Goal: Communication & Community: Answer question/provide support

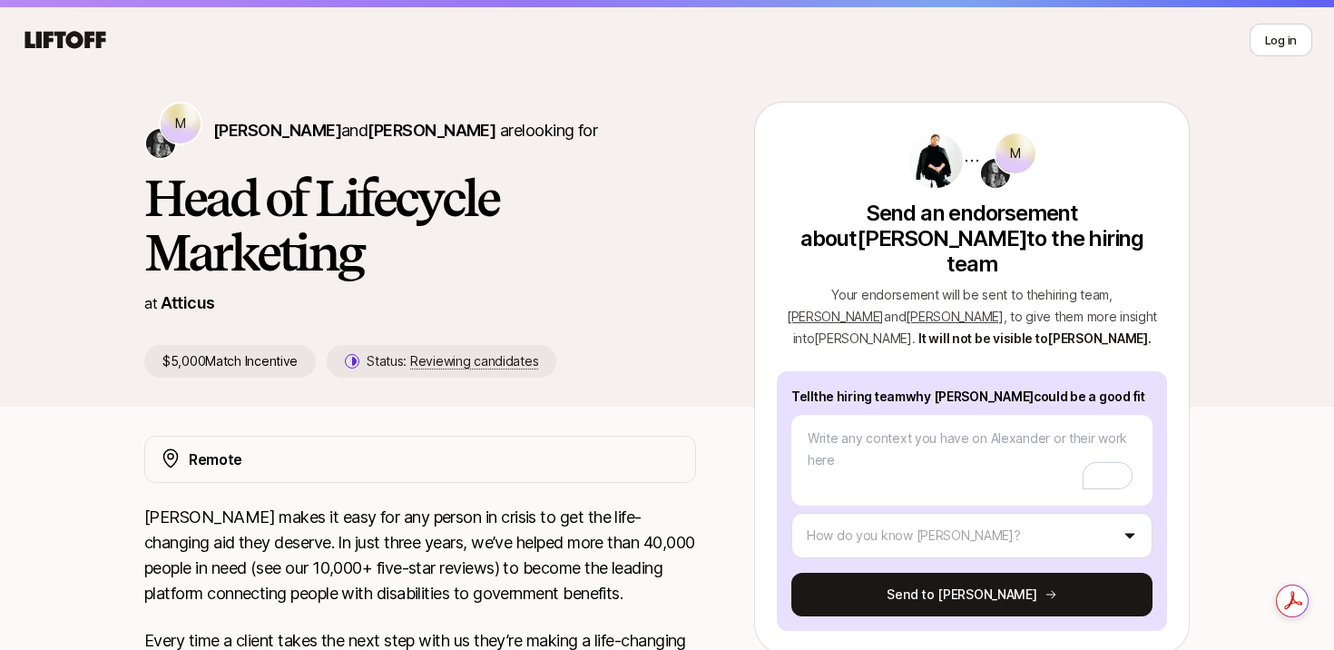
scroll to position [33, 0]
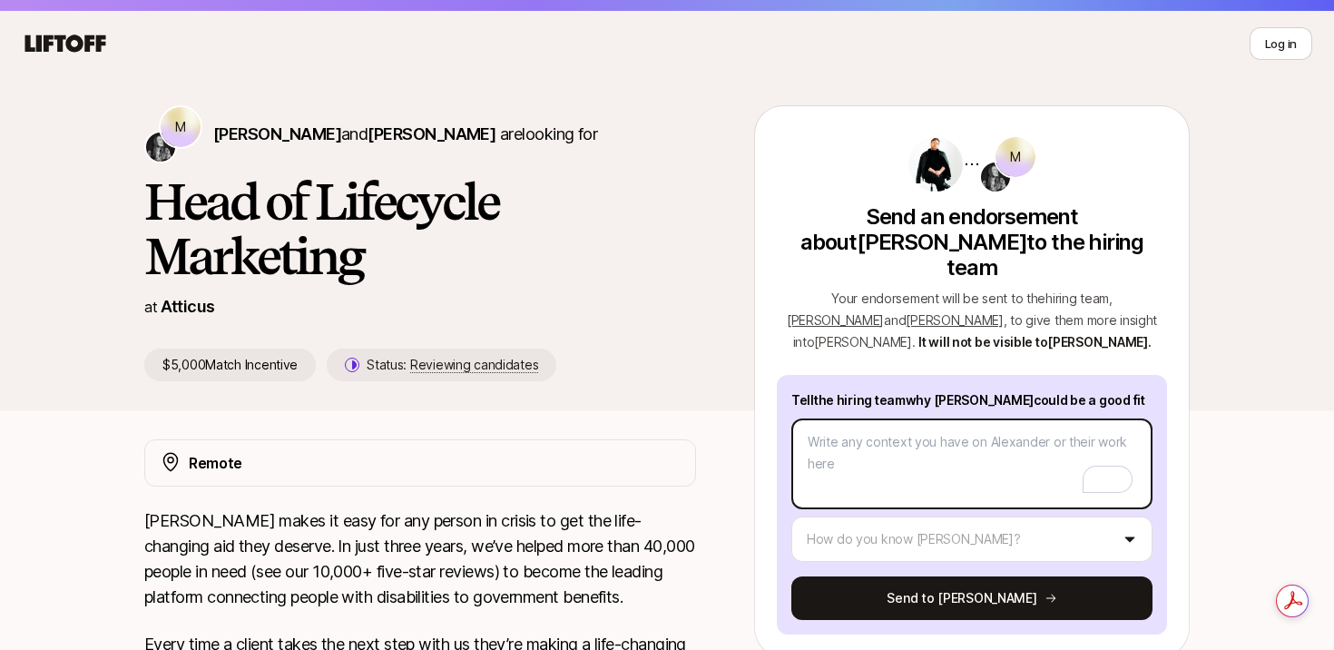
click at [992, 418] on textarea "To enrich screen reader interactions, please activate Accessibility in Grammarl…" at bounding box center [971, 463] width 361 height 91
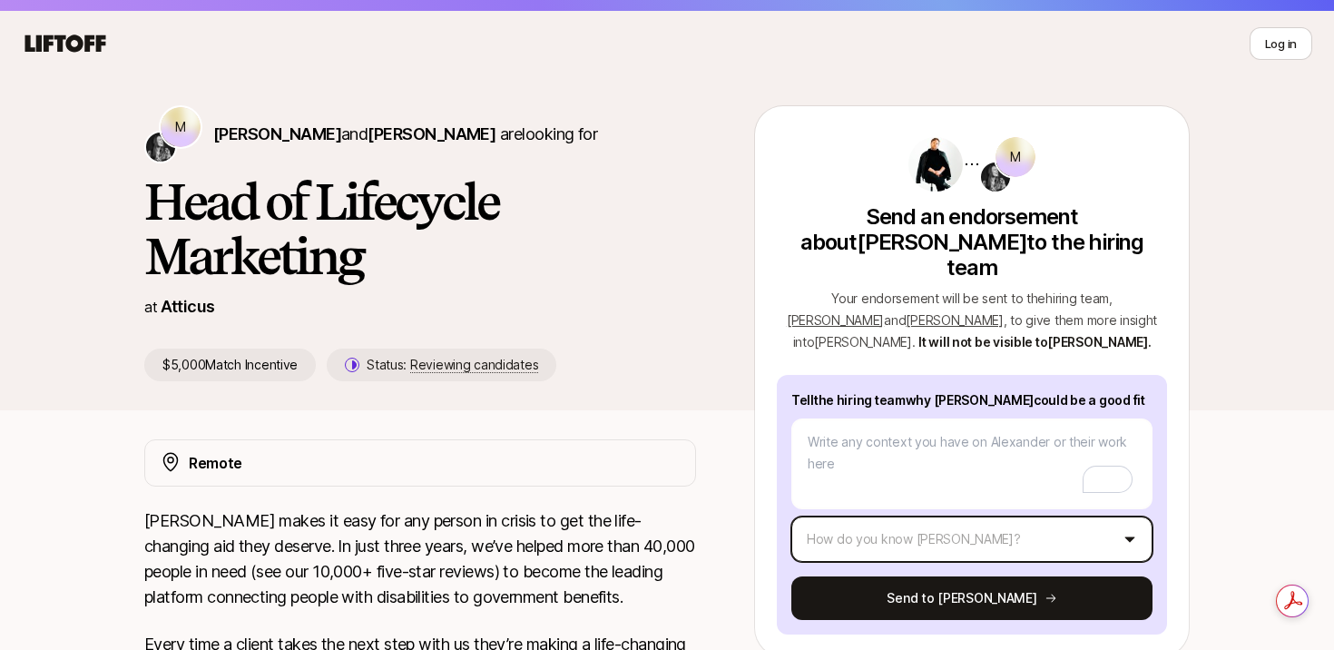
click at [968, 515] on html "👋 New to Liftoff? See how it works Log in Log in M [PERSON_NAME] and [PERSON_NA…" at bounding box center [667, 292] width 1334 height 650
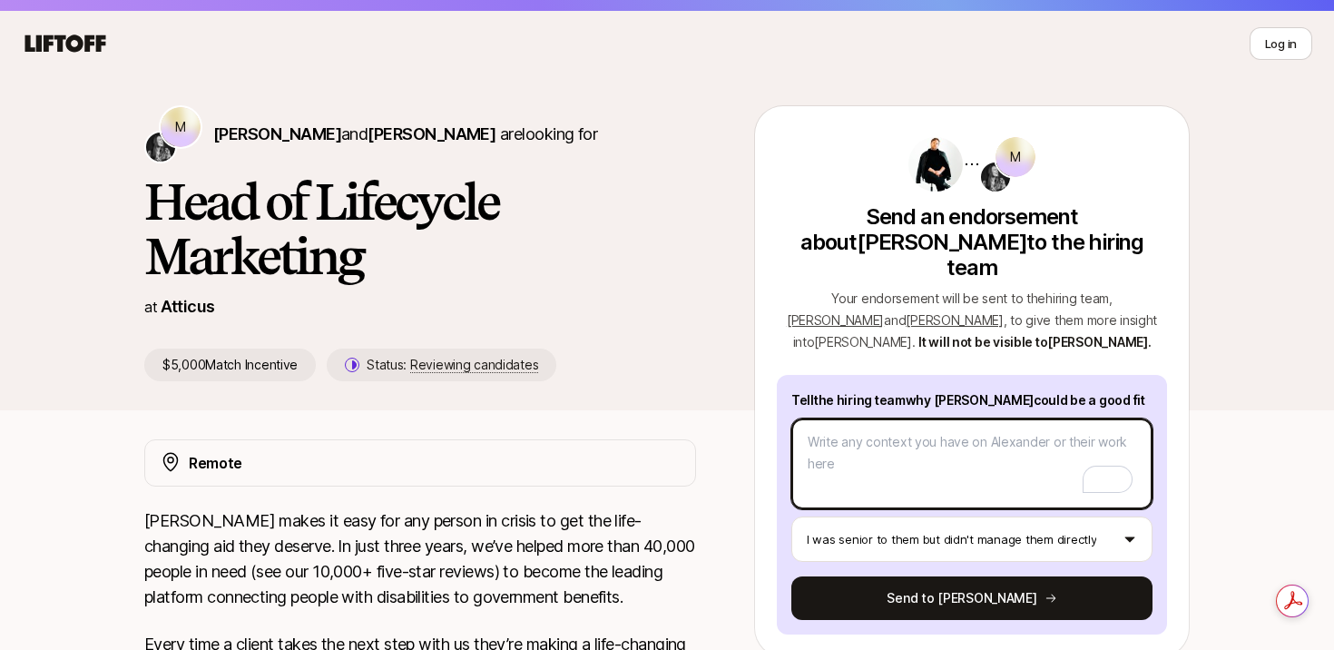
click at [965, 438] on textarea "To enrich screen reader interactions, please activate Accessibility in Grammarl…" at bounding box center [971, 463] width 361 height 91
type textarea "x"
type textarea "L"
type textarea "x"
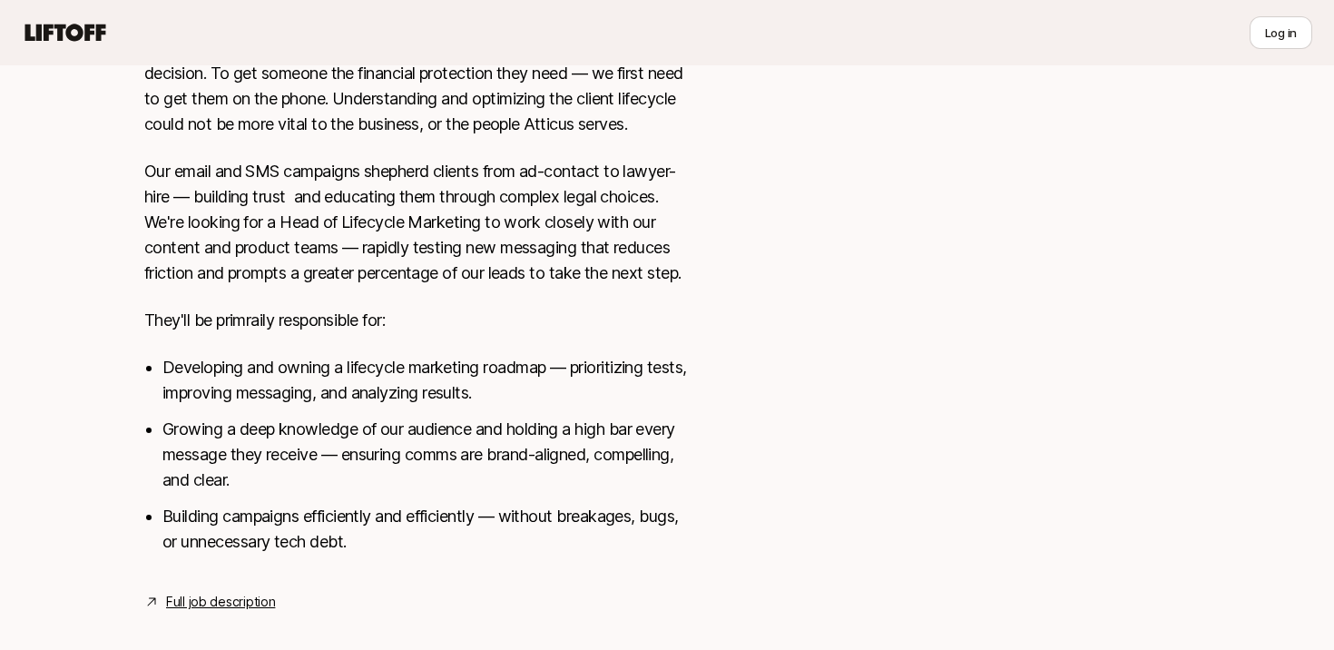
scroll to position [650, 0]
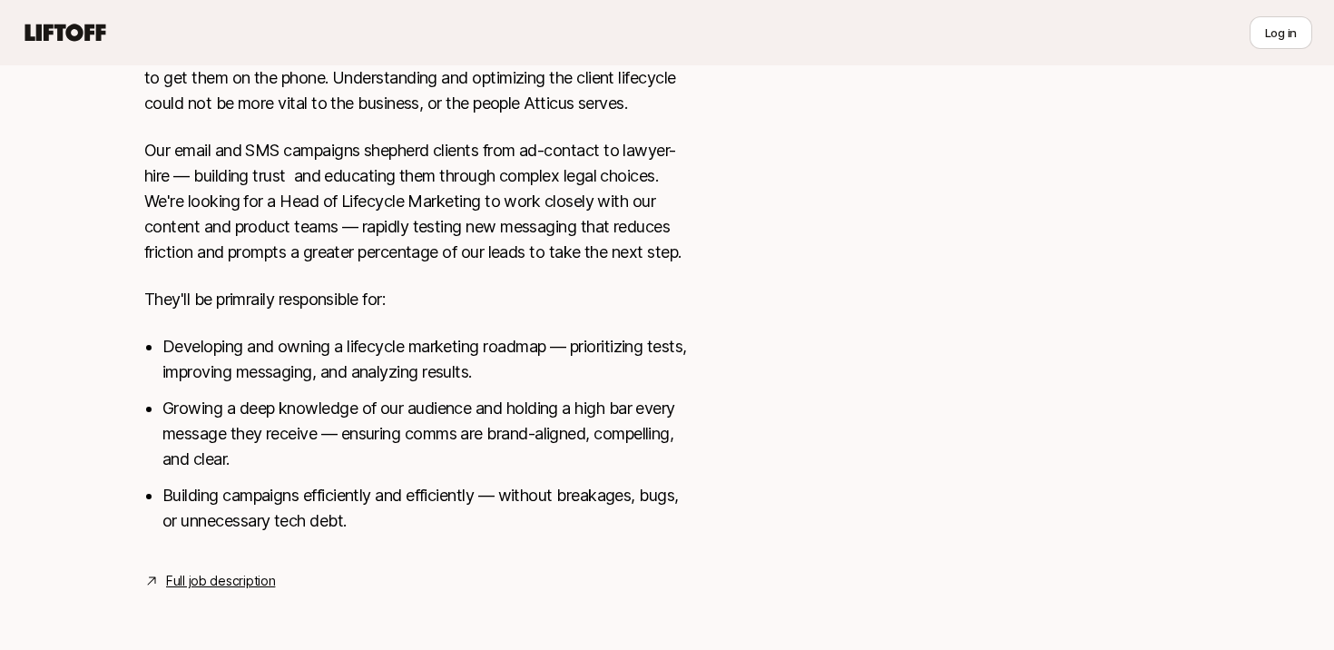
type textarea "Le"
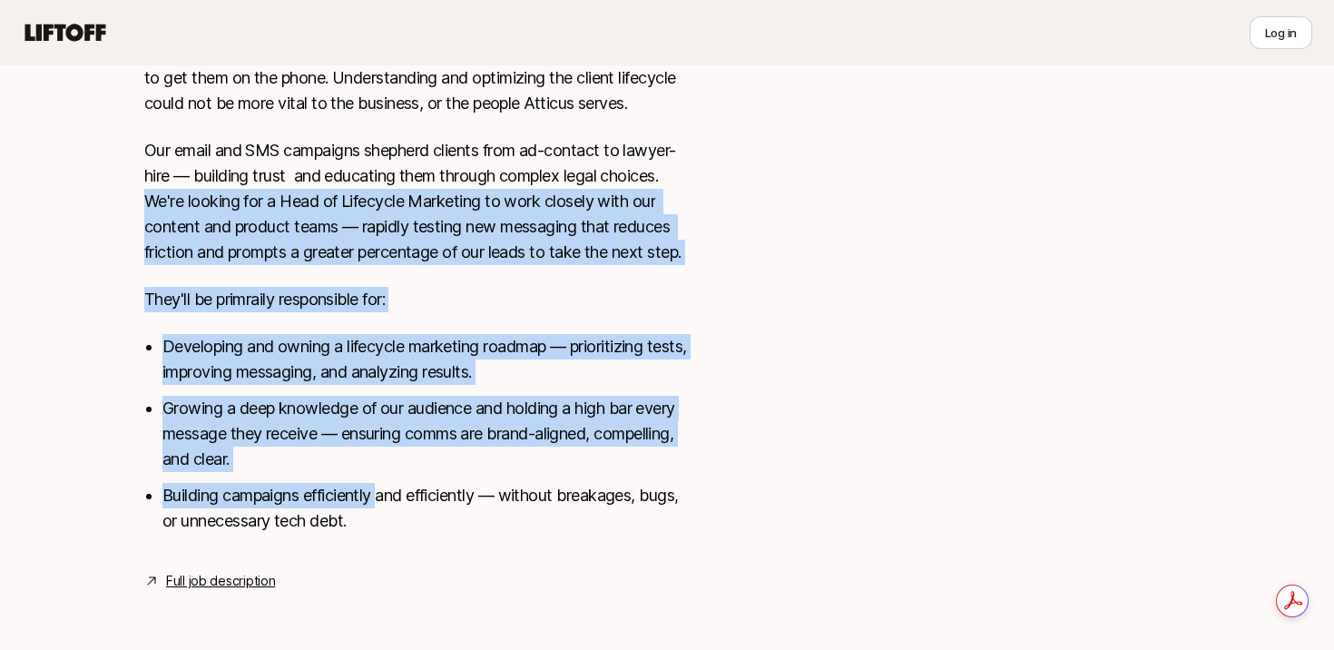
scroll to position [0, 0]
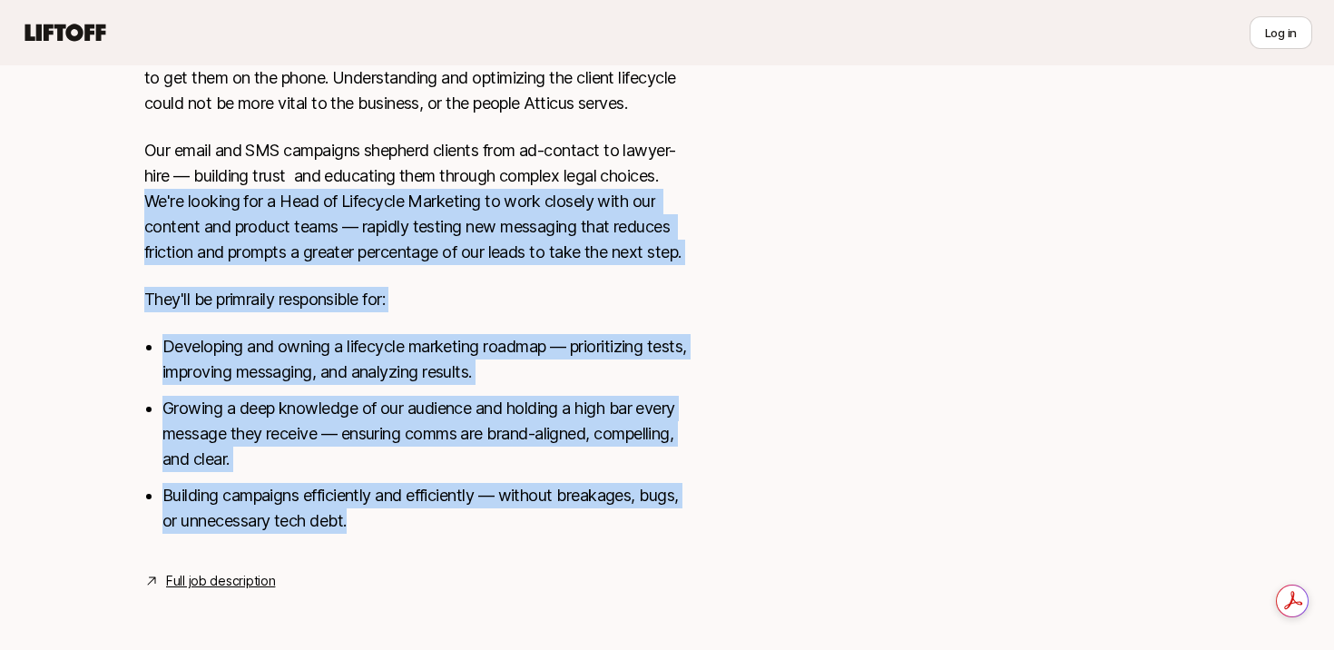
drag, startPoint x: 144, startPoint y: 228, endPoint x: 383, endPoint y: 538, distance: 391.5
click at [383, 538] on div "[PERSON_NAME] makes it easy for any person in crisis to get the life-changing a…" at bounding box center [420, 223] width 552 height 664
copy div "We're looking for a Head of Lifecycle Marketing to work closely with our conten…"
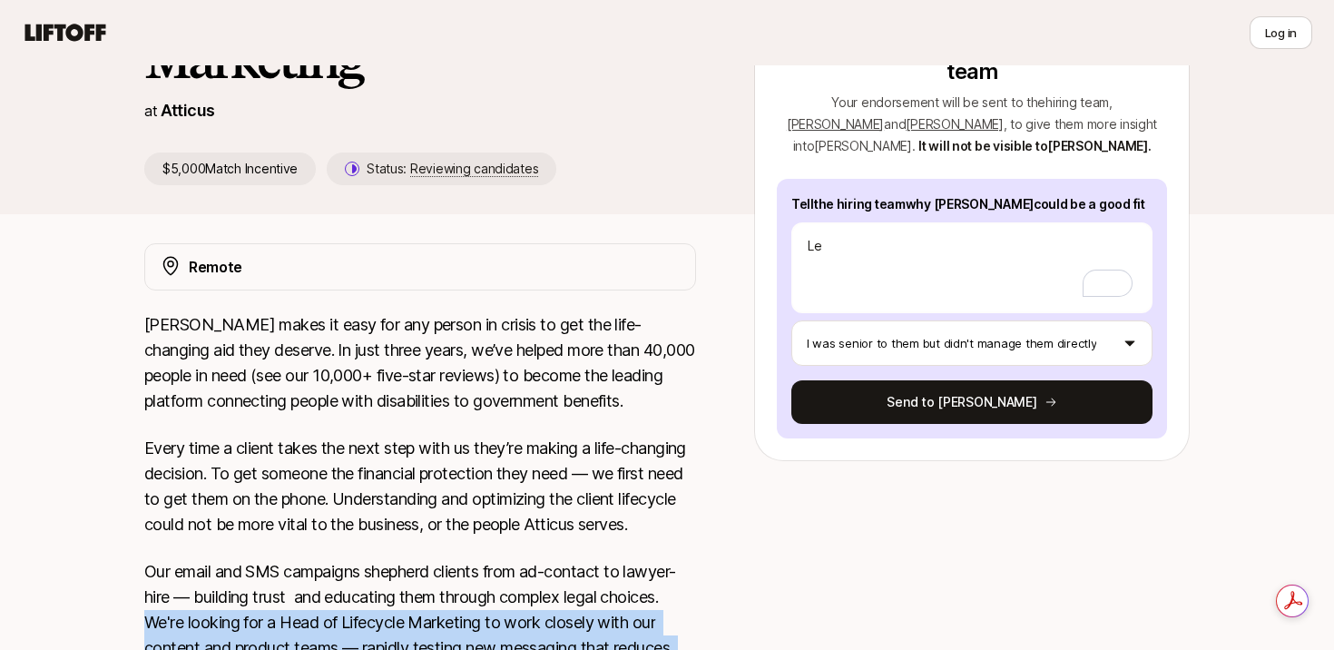
scroll to position [232, 0]
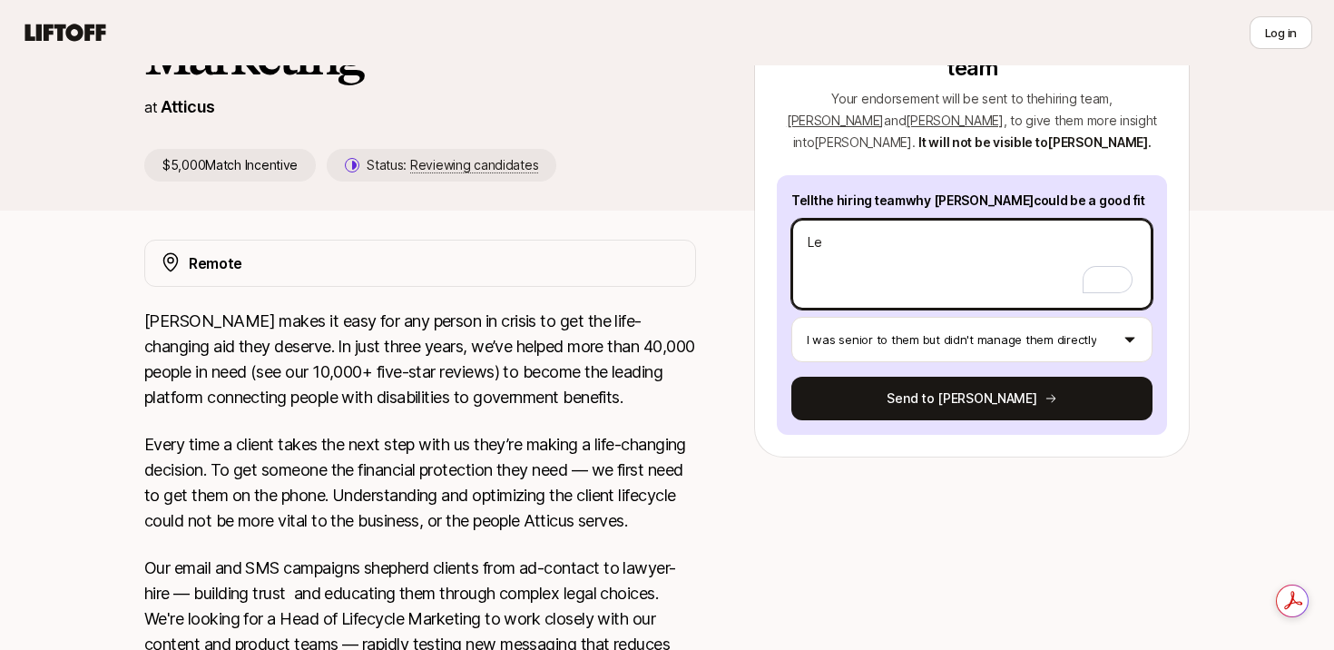
click at [1012, 219] on textarea "Le" at bounding box center [971, 264] width 361 height 91
paste textarea "I wholeheartedly recommend [PERSON_NAME] for the Head of Lifecycle Marketing ro…"
type textarea "x"
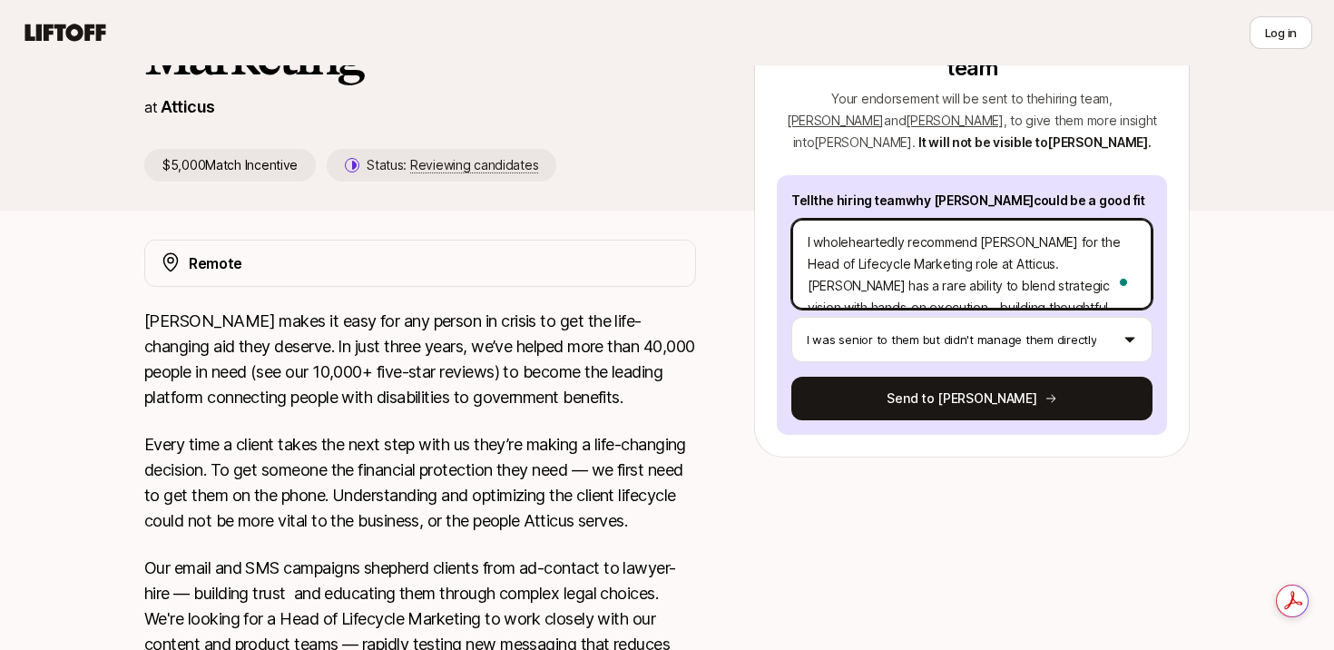
scroll to position [1, 0]
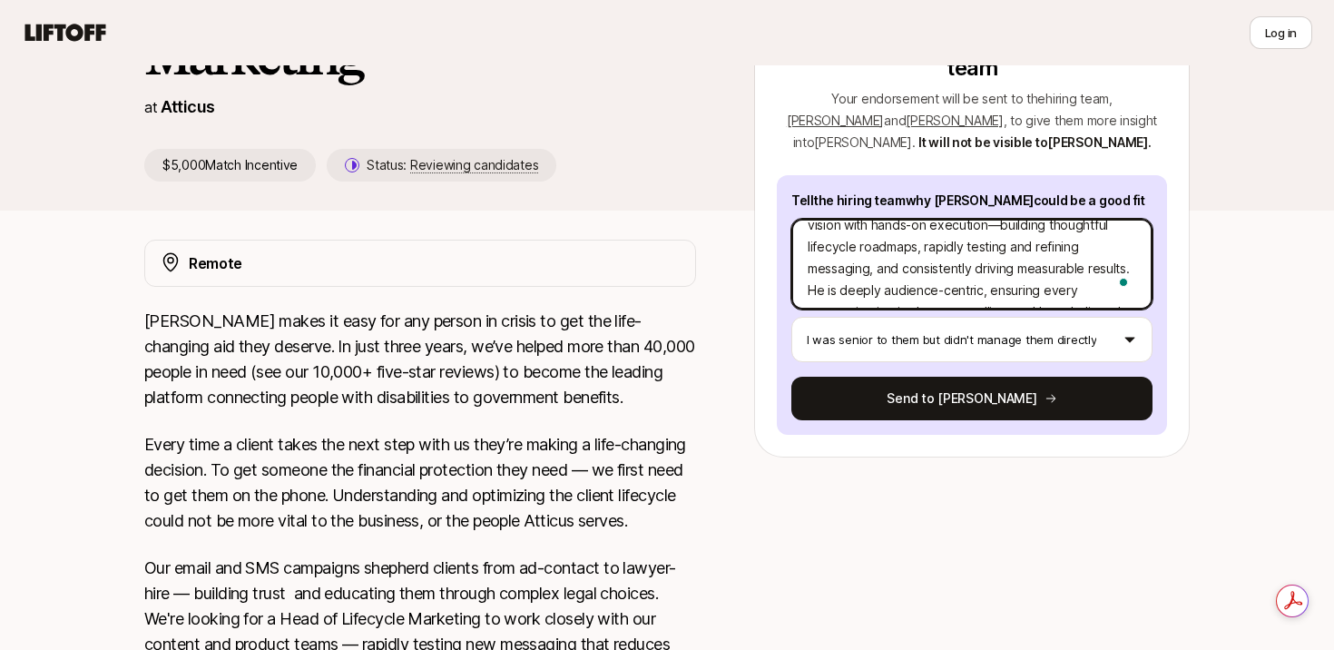
click at [965, 243] on textarea "I wholeheartedly recommend [PERSON_NAME] for the Head of Lifecycle Marketing ro…" at bounding box center [971, 264] width 361 height 91
type textarea "I wholeheartedly recommend [PERSON_NAME] for the Head of Lifecycle Marketing ro…"
type textarea "x"
type textarea "I wholeheartedly recommend [PERSON_NAME] for the Head of Lifecycle Marketing ro…"
type textarea "x"
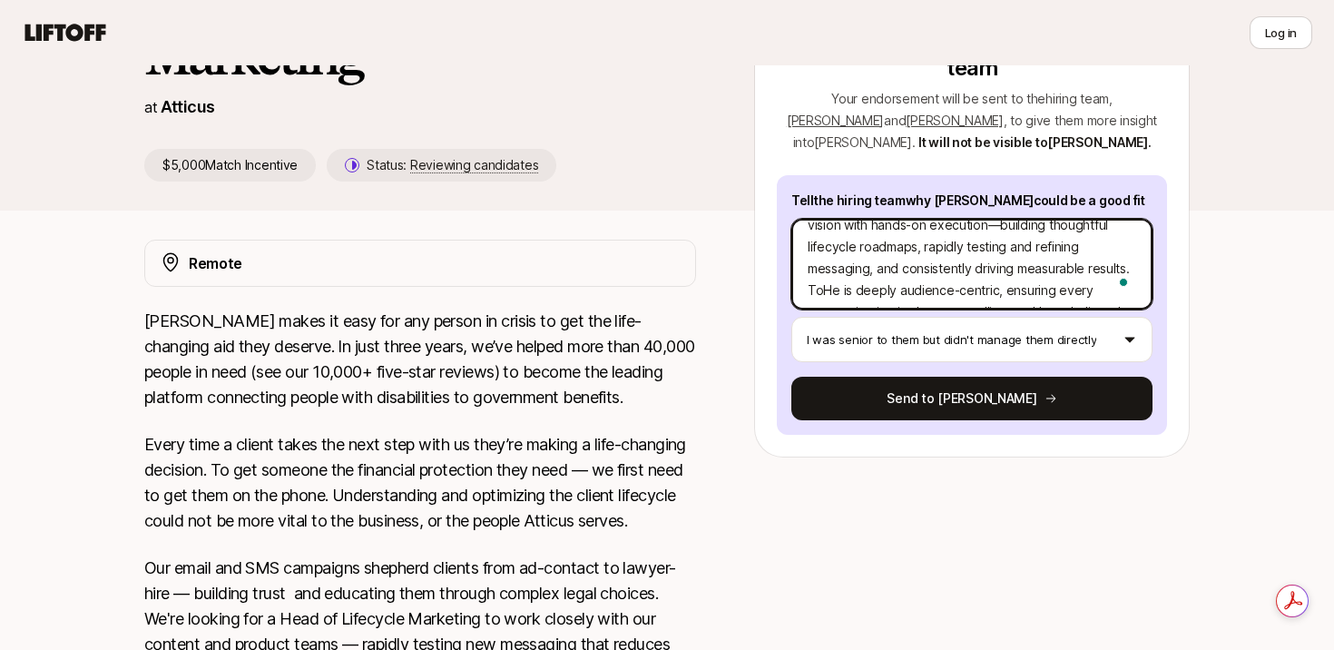
type textarea "I wholeheartedly recommend [PERSON_NAME] for the Head of Lifecycle Marketing ro…"
type textarea "x"
type textarea "I wholeheartedly recommend [PERSON_NAME] for the Head of Lifecycle Marketing ro…"
type textarea "x"
type textarea "I wholeheartedly recommend [PERSON_NAME] for the Head of Lifecycle Marketing ro…"
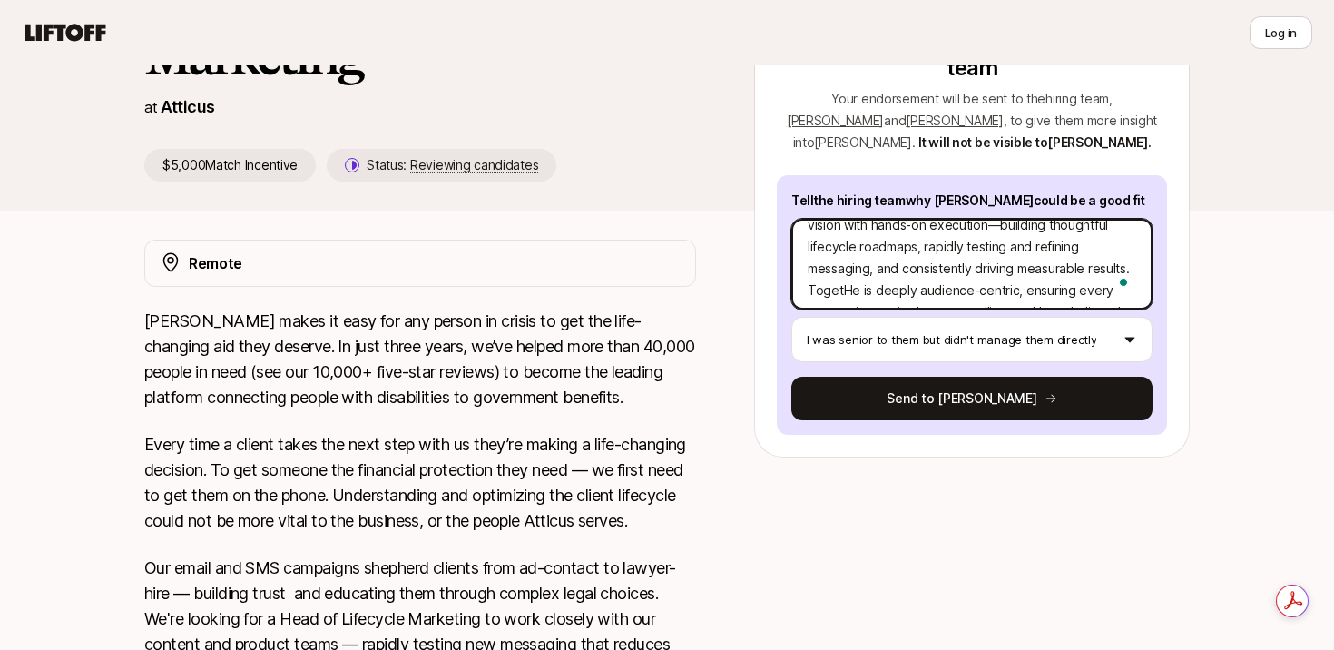
type textarea "x"
type textarea "I wholeheartedly recommend [PERSON_NAME] for the Head of Lifecycle Marketing ro…"
type textarea "x"
type textarea "I wholeheartedly recommend [PERSON_NAME] for the Head of Lifecycle Marketing ro…"
type textarea "x"
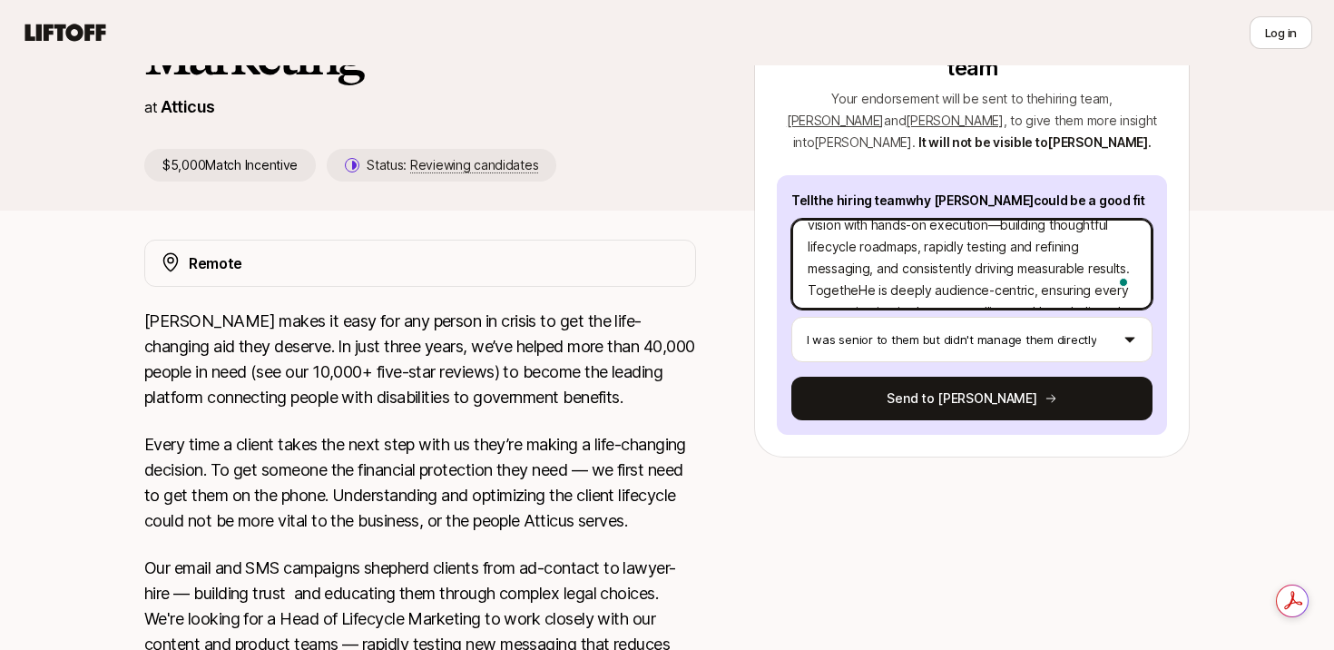
type textarea "I wholeheartedly recommend [PERSON_NAME] for the Head of Lifecycle Marketing ro…"
type textarea "x"
type textarea "I wholeheartedly recommend [PERSON_NAME] for the Head of Lifecycle Marketing ro…"
type textarea "x"
type textarea "I wholeheartedly recommend [PERSON_NAME] for the Head of Lifecycle Marketing ro…"
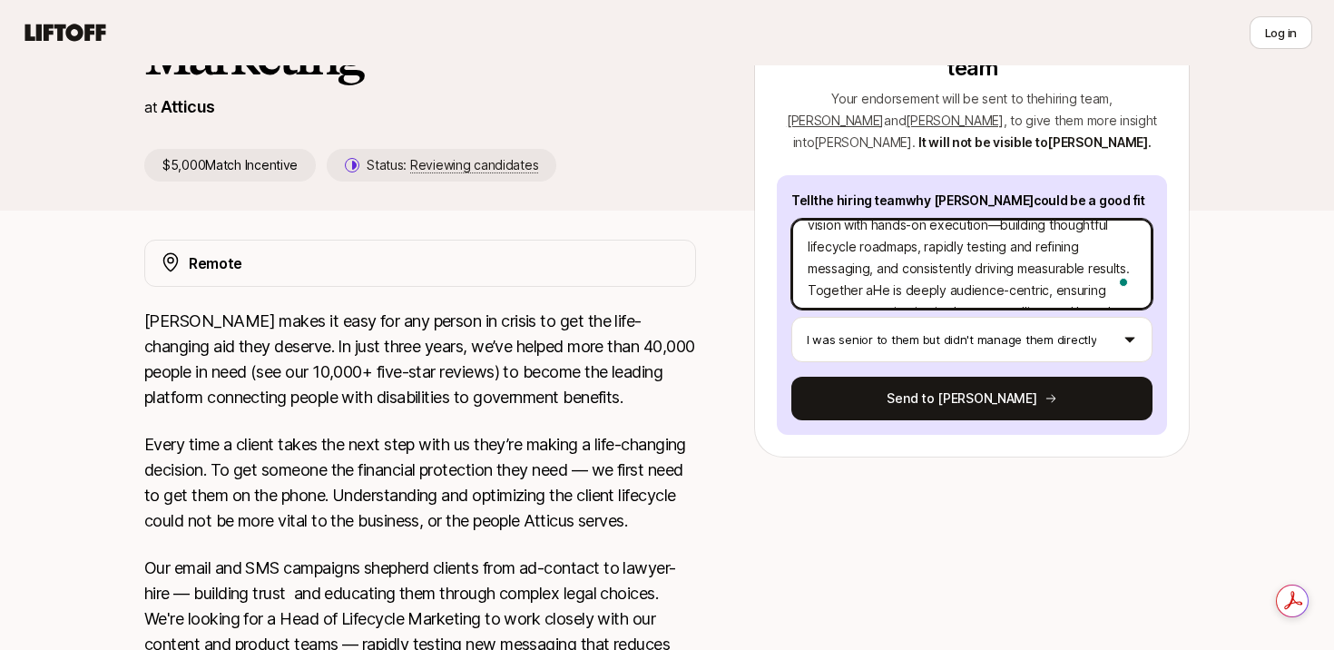
type textarea "x"
type textarea "I wholeheartedly recommend [PERSON_NAME] for the Head of Lifecycle Marketing ro…"
type textarea "x"
type textarea "I wholeheartedly recommend [PERSON_NAME] for the Head of Lifecycle Marketing ro…"
type textarea "x"
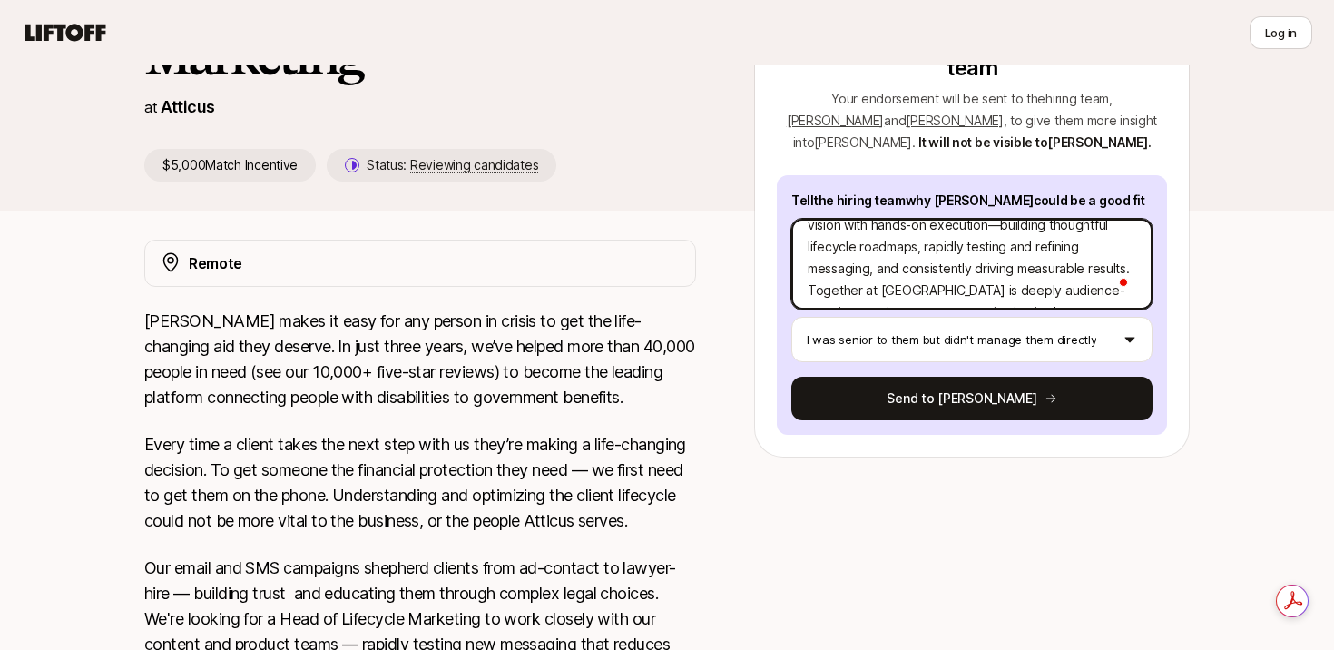
type textarea "I wholeheartedly recommend [PERSON_NAME] for the Head of Lifecycle Marketing ro…"
type textarea "x"
type textarea "I wholeheartedly recommend [PERSON_NAME] for the Head of Lifecycle Marketing ro…"
type textarea "x"
type textarea "I wholeheartedly recommend [PERSON_NAME] for the Head of Lifecycle Marketing ro…"
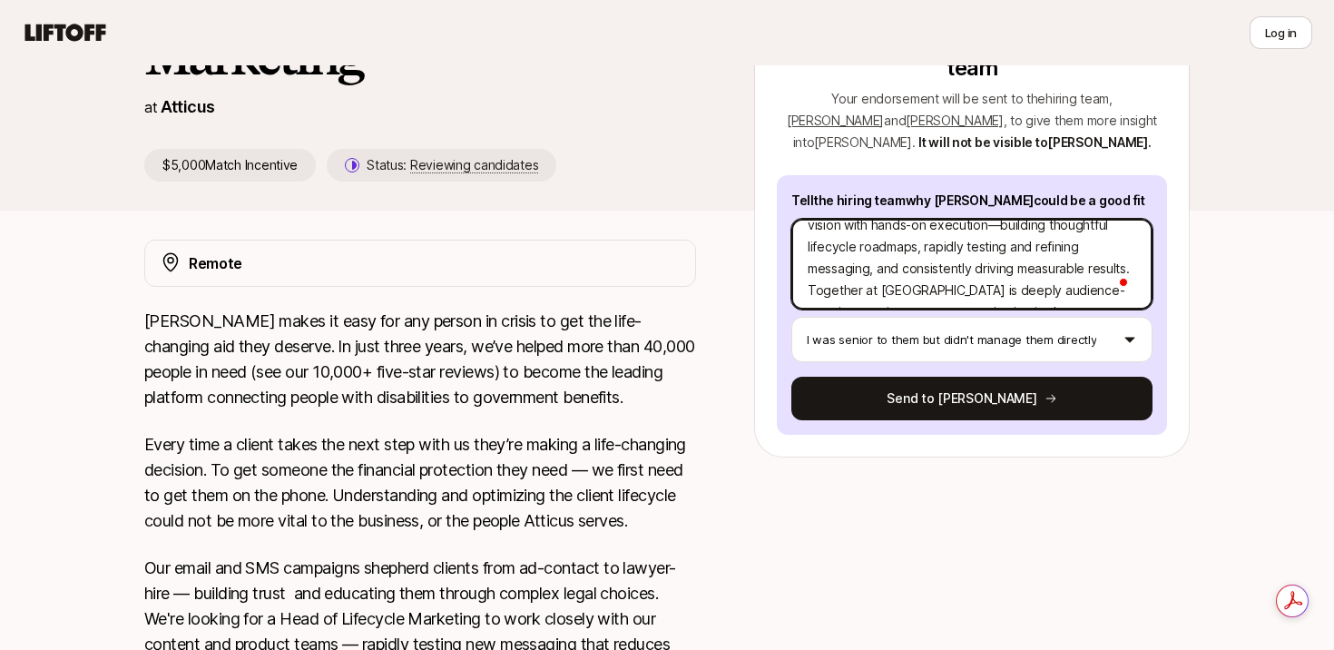
type textarea "x"
type textarea "I wholeheartedly recommend [PERSON_NAME] for the Head of Lifecycle Marketing ro…"
type textarea "x"
type textarea "I wholeheartedly recommend [PERSON_NAME] for the Head of Lifecycle Marketing ro…"
type textarea "x"
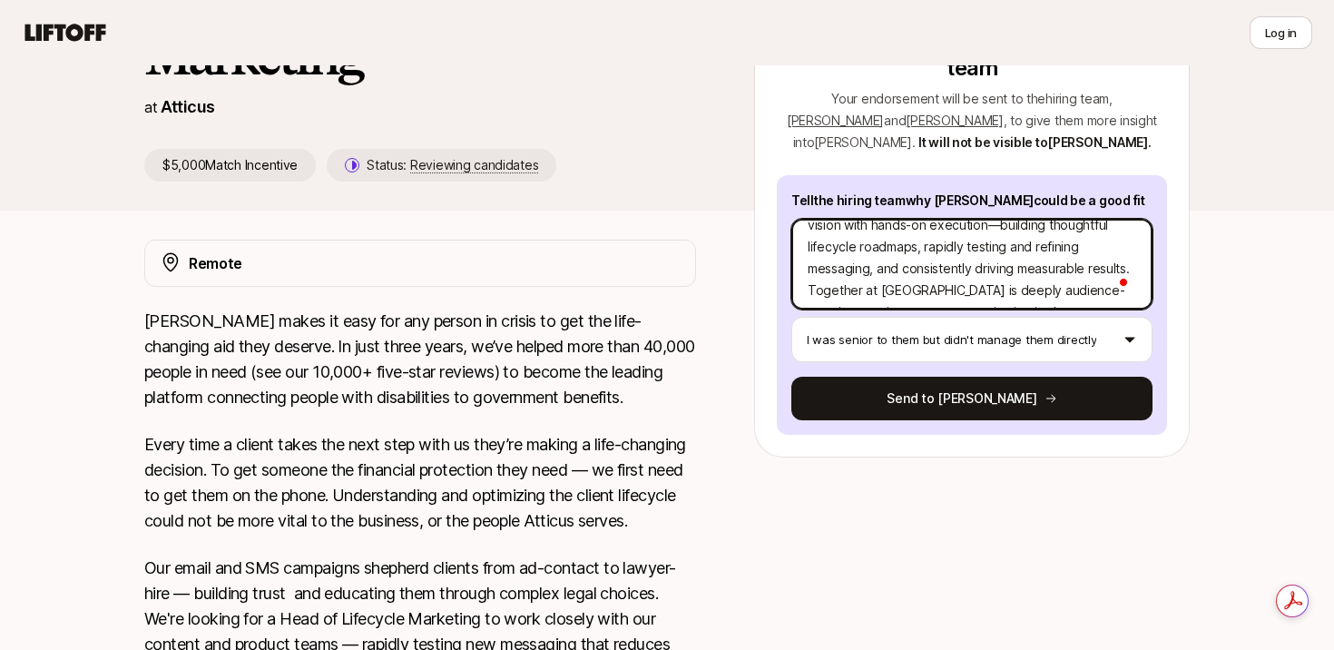
type textarea "I wholeheartedly recommend [PERSON_NAME] for the Head of Lifecycle Marketing ro…"
type textarea "x"
type textarea "I wholeheartedly recommend [PERSON_NAME] for the Head of Lifecycle Marketing ro…"
type textarea "x"
type textarea "I wholeheartedly recommend [PERSON_NAME] for the Head of Lifecycle Marketing ro…"
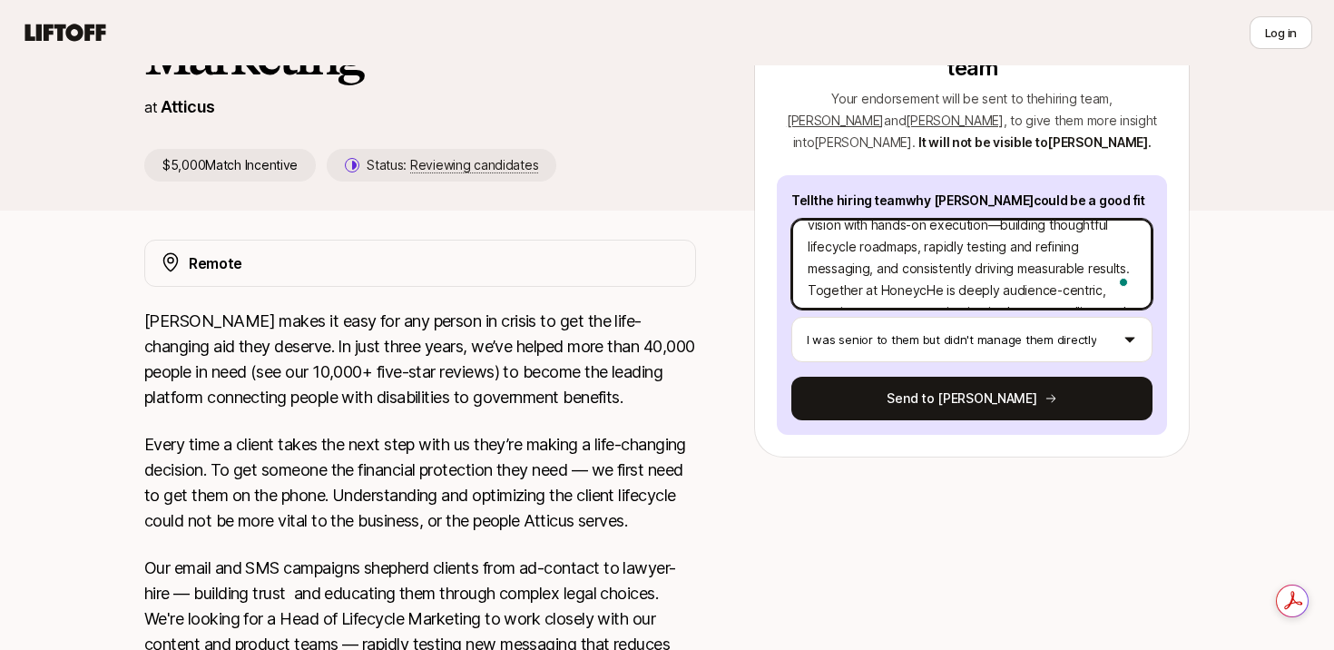
type textarea "x"
type textarea "I wholeheartedly recommend [PERSON_NAME] for the Head of Lifecycle Marketing ro…"
type textarea "x"
type textarea "I wholeheartedly recommend [PERSON_NAME] for the Head of Lifecycle Marketing ro…"
type textarea "x"
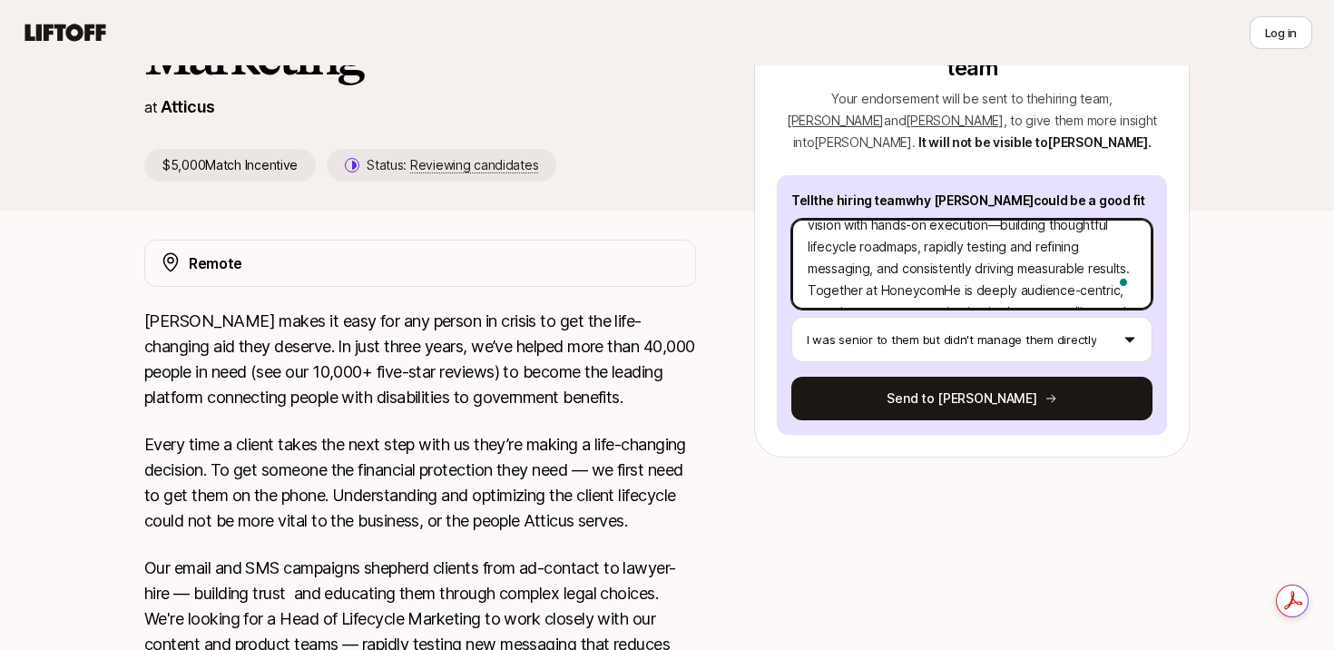
type textarea "I wholeheartedly recommend [PERSON_NAME] for the Head of Lifecycle Marketing ro…"
type textarea "x"
type textarea "I wholeheartedly recommend [PERSON_NAME] for the Head of Lifecycle Marketing ro…"
type textarea "x"
type textarea "I wholeheartedly recommend [PERSON_NAME] for the Head of Lifecycle Marketing ro…"
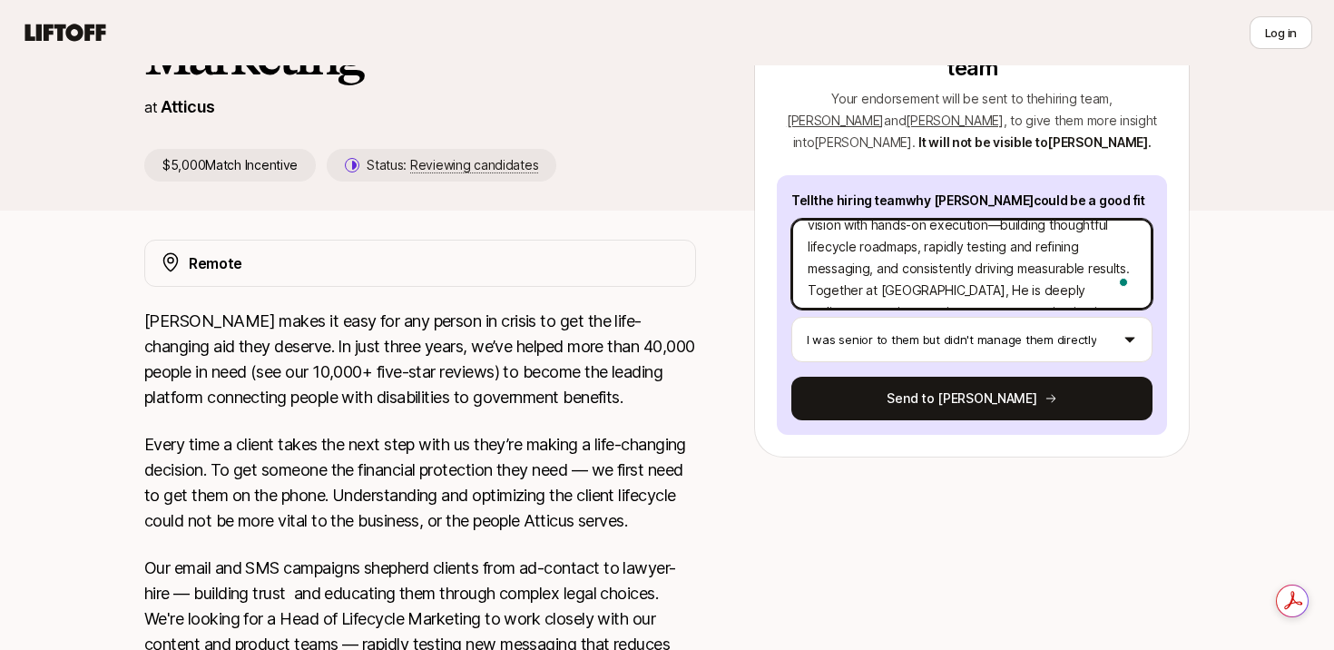
type textarea "x"
type textarea "I wholeheartedly recommend [PERSON_NAME] for the Head of Lifecycle Marketing ro…"
type textarea "x"
type textarea "I wholeheartedly recommend [PERSON_NAME] for the Head of Lifecycle Marketing ro…"
type textarea "x"
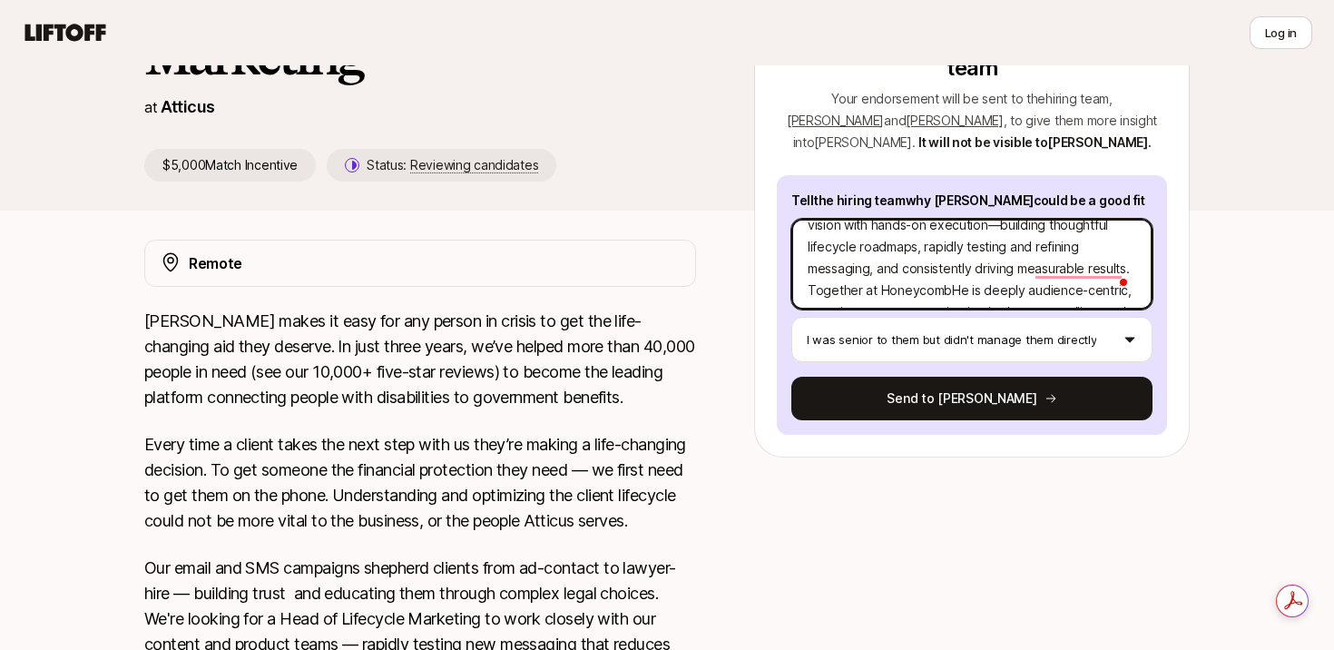
type textarea "I wholeheartedly recommend [PERSON_NAME] for the Head of Lifecycle Marketing ro…"
type textarea "x"
type textarea "I wholeheartedly recommend [PERSON_NAME] for the Head of Lifecycle Marketing ro…"
type textarea "x"
type textarea "I wholeheartedly recommend [PERSON_NAME] for the Head of Lifecycle Marketing ro…"
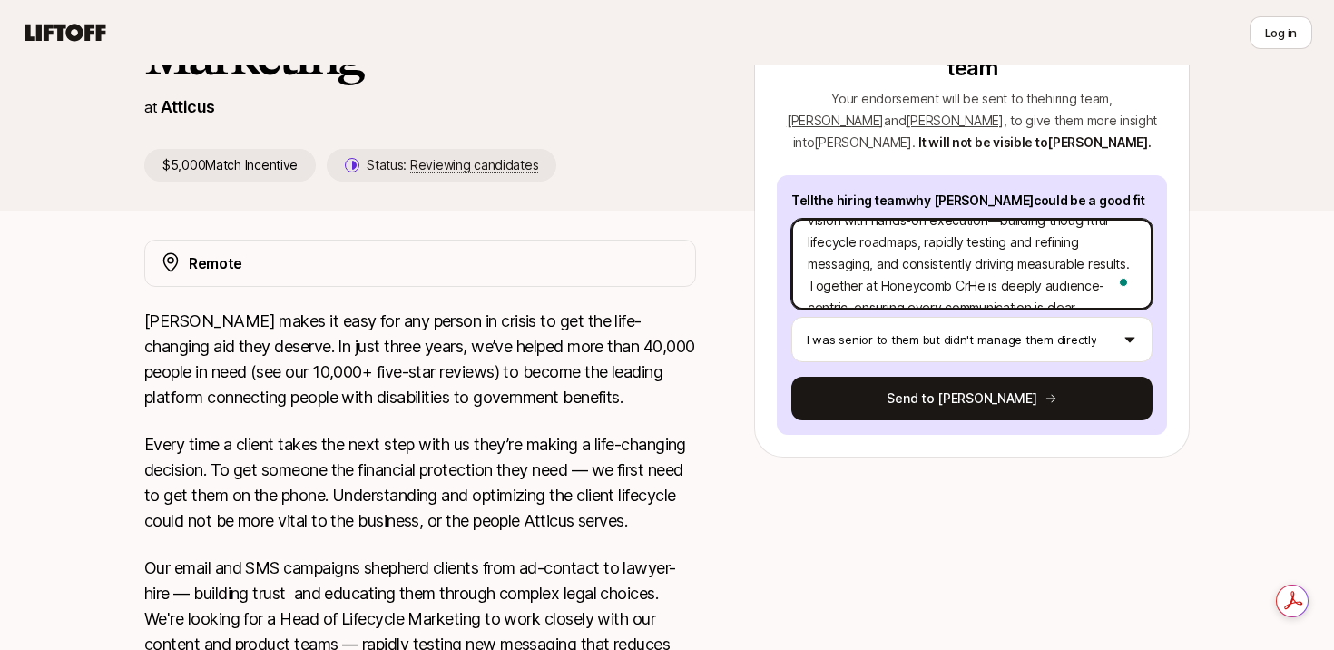
type textarea "x"
type textarea "I wholeheartedly recommend [PERSON_NAME] for the Head of Lifecycle Marketing ro…"
type textarea "x"
type textarea "I wholeheartedly recommend [PERSON_NAME] for the Head of Lifecycle Marketing ro…"
type textarea "x"
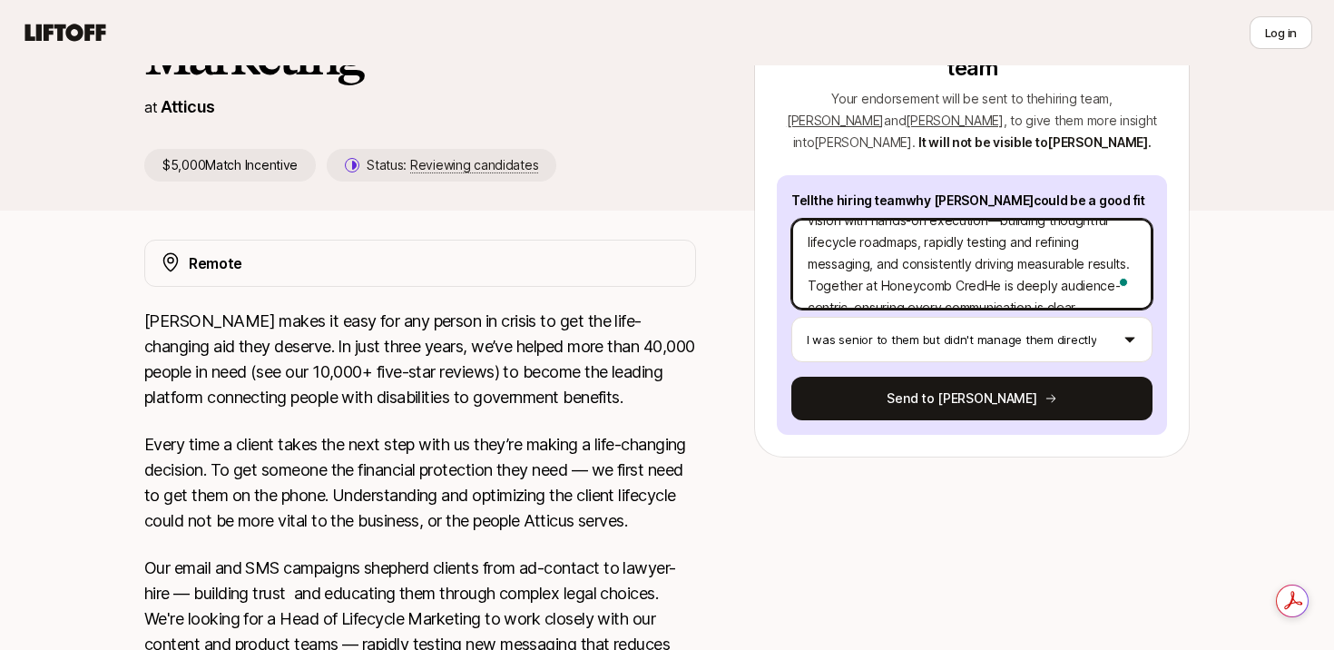
type textarea "I wholeheartedly recommend [PERSON_NAME] for the Head of Lifecycle Marketing ro…"
type textarea "x"
type textarea "I wholeheartedly recommend [PERSON_NAME] for the Head of Lifecycle Marketing ro…"
type textarea "x"
type textarea "I wholeheartedly recommend [PERSON_NAME] for the Head of Lifecycle Marketing ro…"
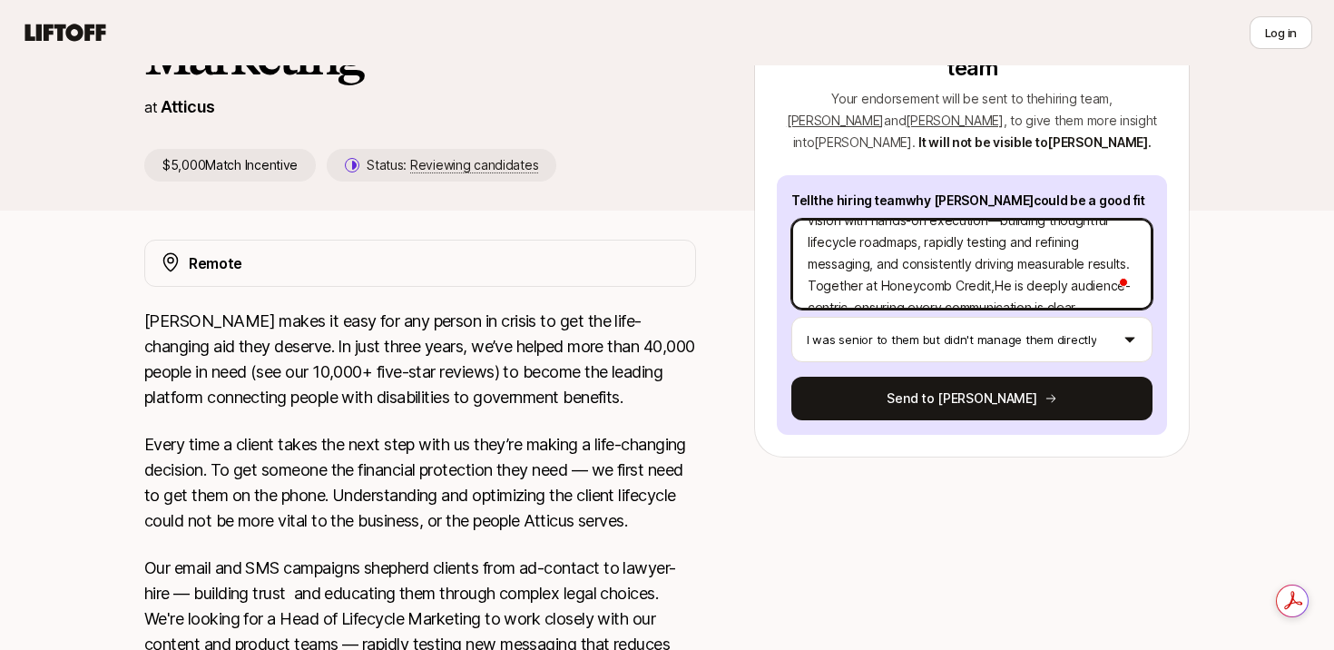
type textarea "x"
type textarea "I wholeheartedly recommend [PERSON_NAME] for the Head of Lifecycle Marketing ro…"
type textarea "x"
type textarea "I wholeheartedly recommend [PERSON_NAME] for the Head of Lifecycle Marketing ro…"
type textarea "x"
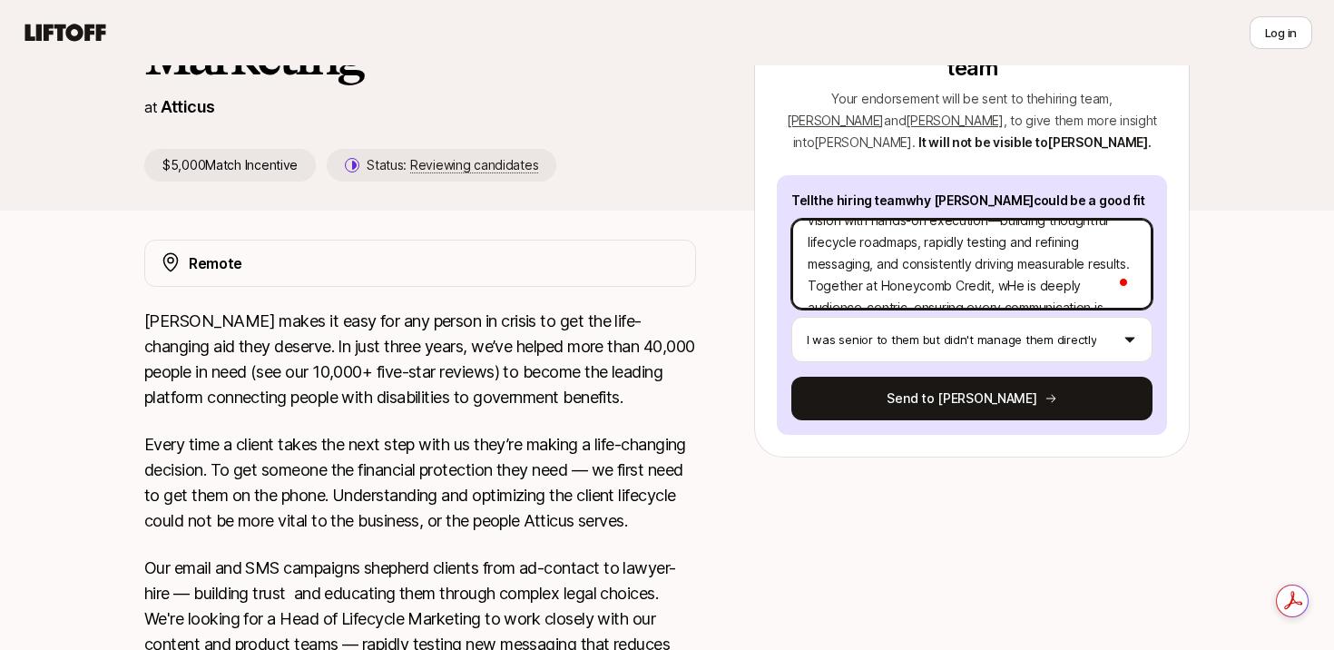
type textarea "I wholeheartedly recommend [PERSON_NAME] for the Head of Lifecycle Marketing ro…"
type textarea "x"
type textarea "I wholeheartedly recommend [PERSON_NAME] for the Head of Lifecycle Marketing ro…"
type textarea "x"
type textarea "I wholeheartedly recommend [PERSON_NAME] for the Head of Lifecycle Marketing ro…"
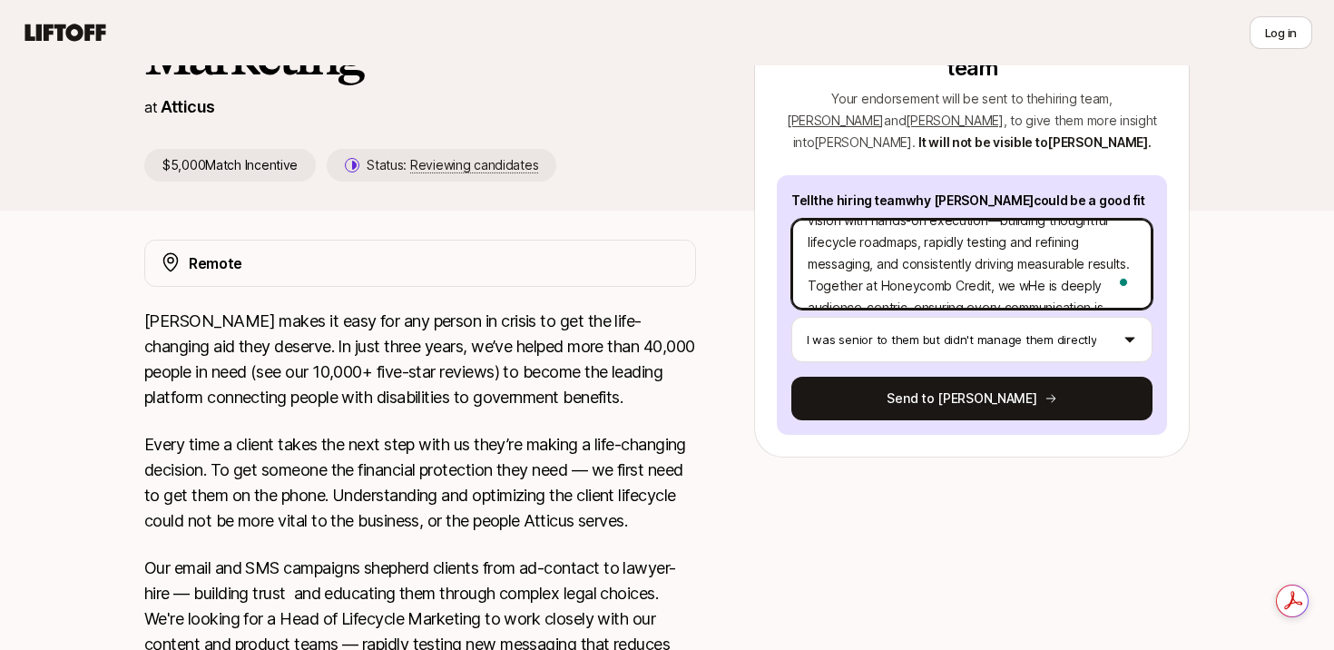
type textarea "x"
type textarea "I wholeheartedly recommend [PERSON_NAME] for the Head of Lifecycle Marketing ro…"
type textarea "x"
type textarea "I wholeheartedly recommend [PERSON_NAME] for the Head of Lifecycle Marketing ro…"
type textarea "x"
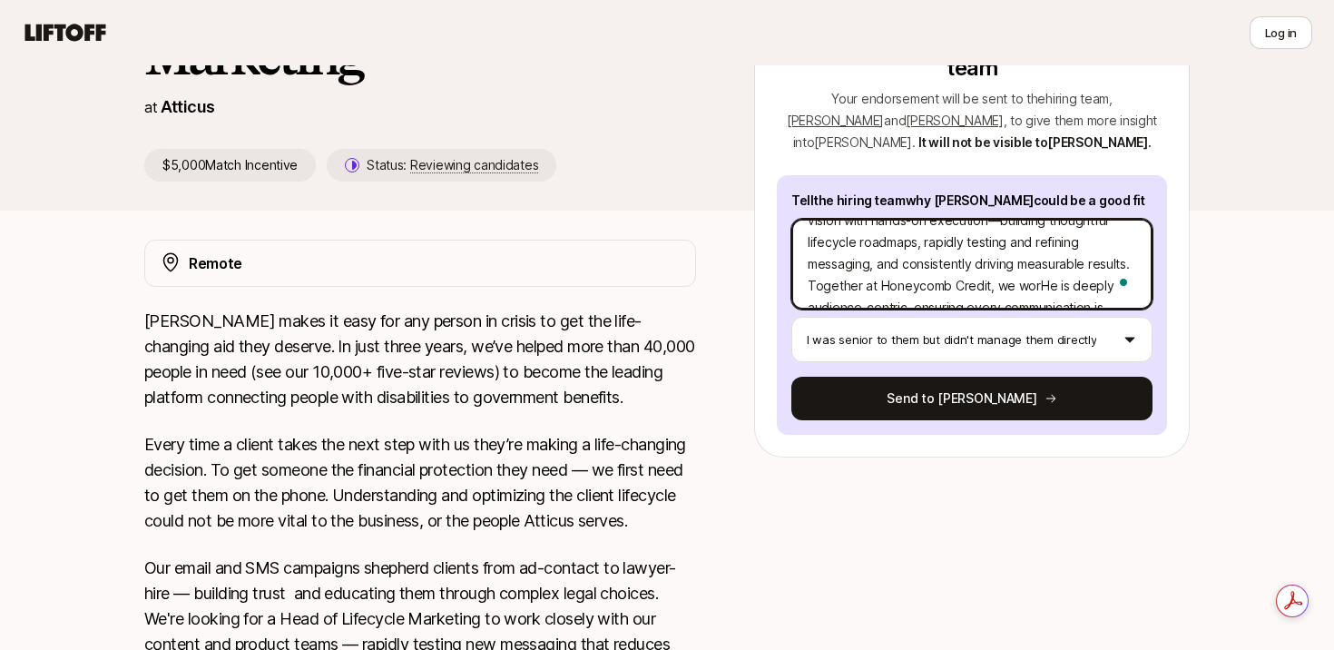
type textarea "I wholeheartedly recommend [PERSON_NAME] for the Head of Lifecycle Marketing ro…"
type textarea "x"
type textarea "I wholeheartedly recommend [PERSON_NAME] for the Head of Lifecycle Marketing ro…"
type textarea "x"
type textarea "I wholeheartedly recommend [PERSON_NAME] for the Head of Lifecycle Marketing ro…"
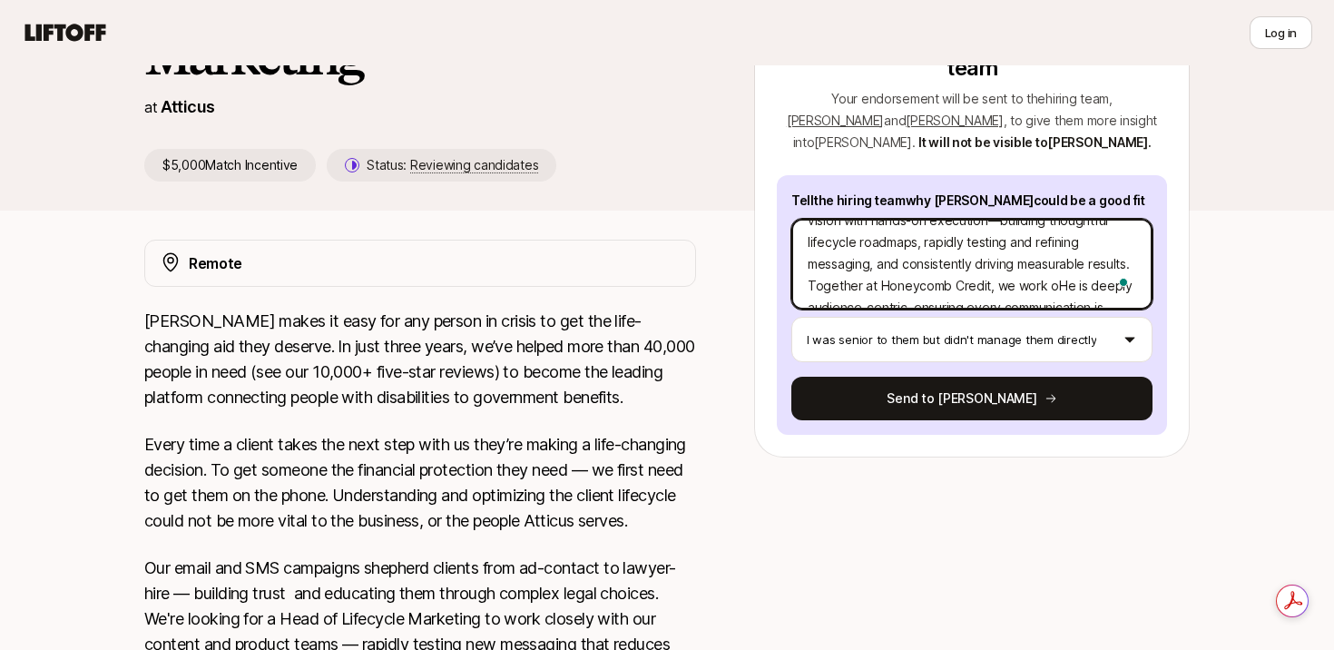
type textarea "x"
type textarea "I wholeheartedly recommend [PERSON_NAME] for the Head of Lifecycle Marketing ro…"
type textarea "x"
type textarea "I wholeheartedly recommend [PERSON_NAME] for the Head of Lifecycle Marketing ro…"
type textarea "x"
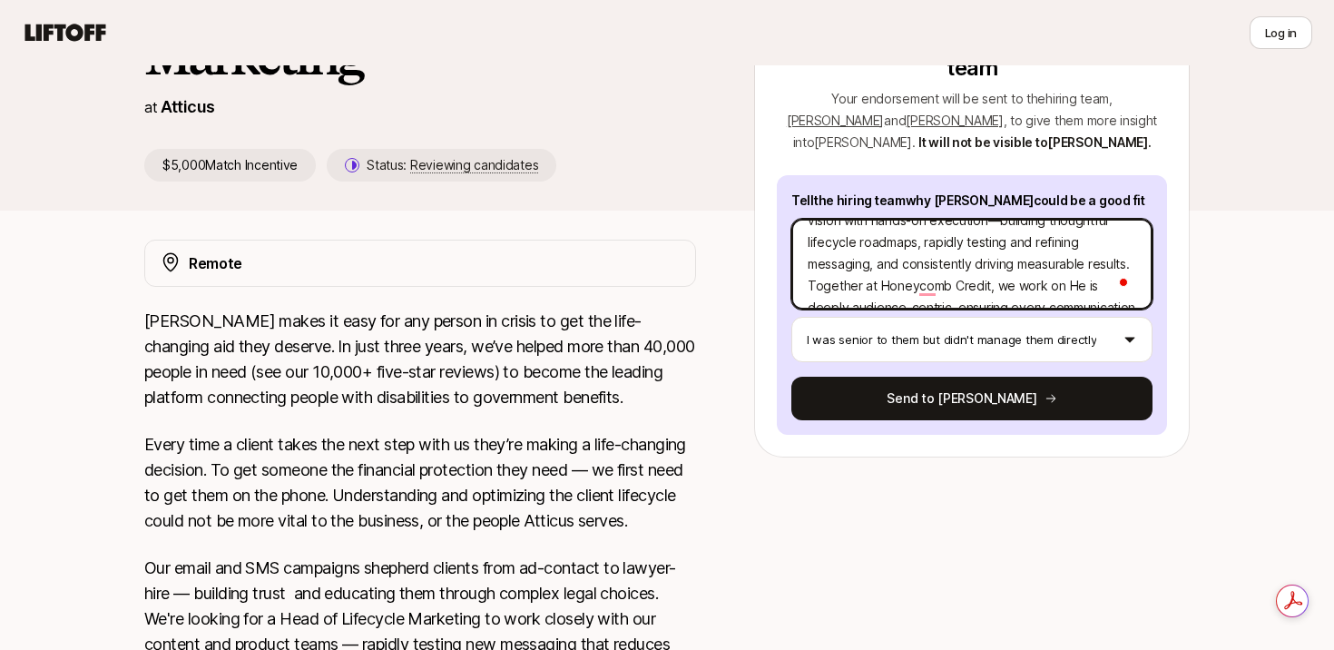
type textarea "I wholeheartedly recommend [PERSON_NAME] for the Head of Lifecycle Marketing ro…"
type textarea "x"
type textarea "I wholeheartedly recommend [PERSON_NAME] for the Head of Lifecycle Marketing ro…"
type textarea "x"
type textarea "I wholeheartedly recommend [PERSON_NAME] for the Head of Lifecycle Marketing ro…"
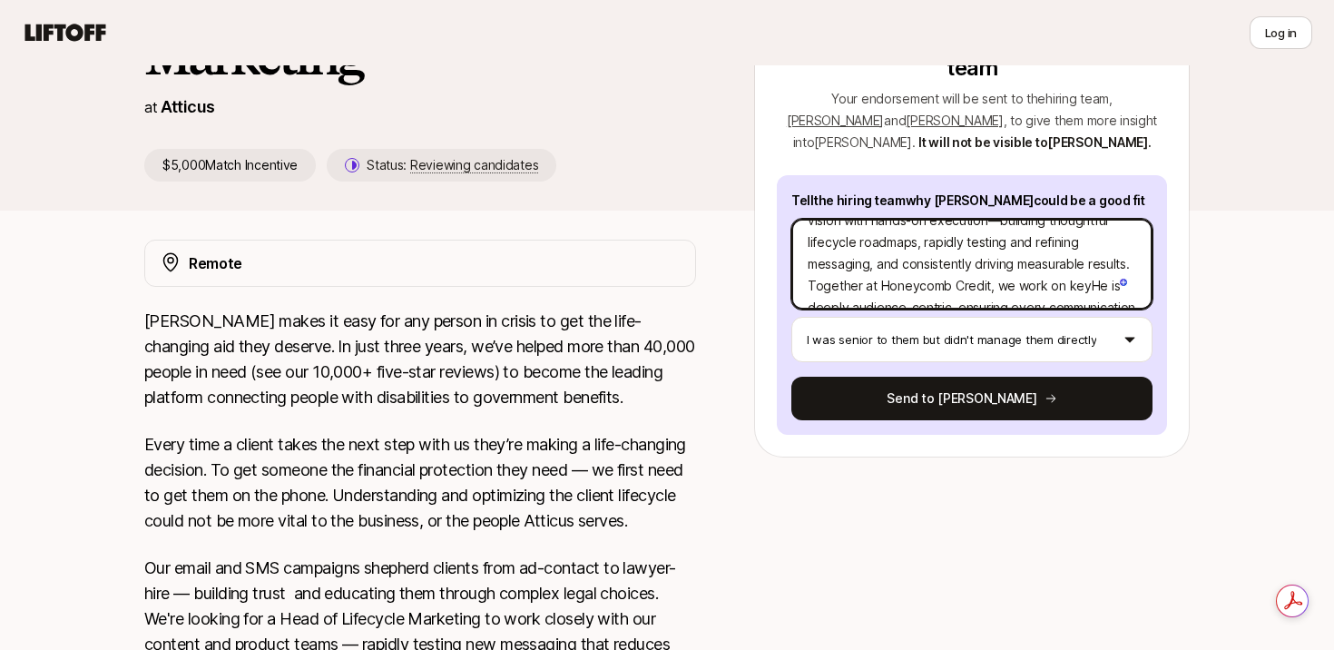
type textarea "x"
type textarea "I wholeheartedly recommend [PERSON_NAME] for the Head of Lifecycle Marketing ro…"
type textarea "x"
type textarea "I wholeheartedly recommend [PERSON_NAME] for the Head of Lifecycle Marketing ro…"
type textarea "x"
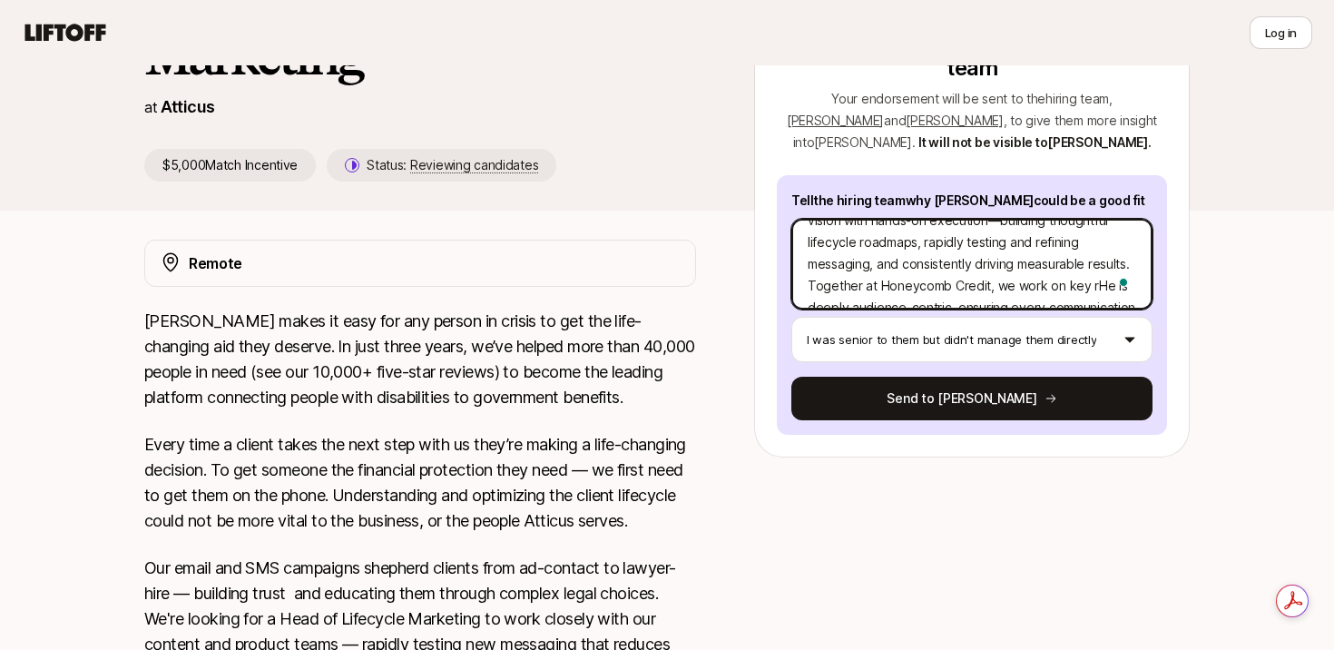
type textarea "I wholeheartedly recommend [PERSON_NAME] for the Head of Lifecycle Marketing ro…"
type textarea "x"
type textarea "I wholeheartedly recommend [PERSON_NAME] for the Head of Lifecycle Marketing ro…"
type textarea "x"
type textarea "I wholeheartedly recommend [PERSON_NAME] for the Head of Lifecycle Marketing ro…"
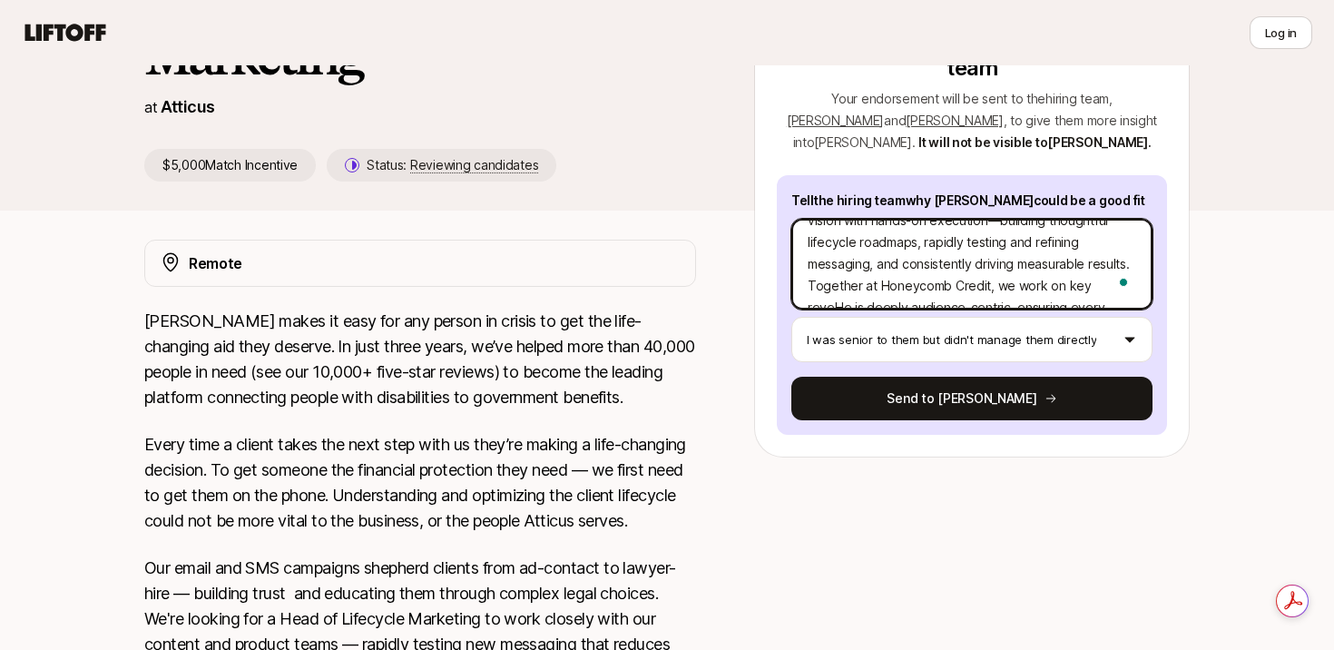
type textarea "x"
type textarea "I wholeheartedly recommend [PERSON_NAME] for the Head of Lifecycle Marketing ro…"
type textarea "x"
type textarea "I wholeheartedly recommend [PERSON_NAME] for the Head of Lifecycle Marketing ro…"
type textarea "x"
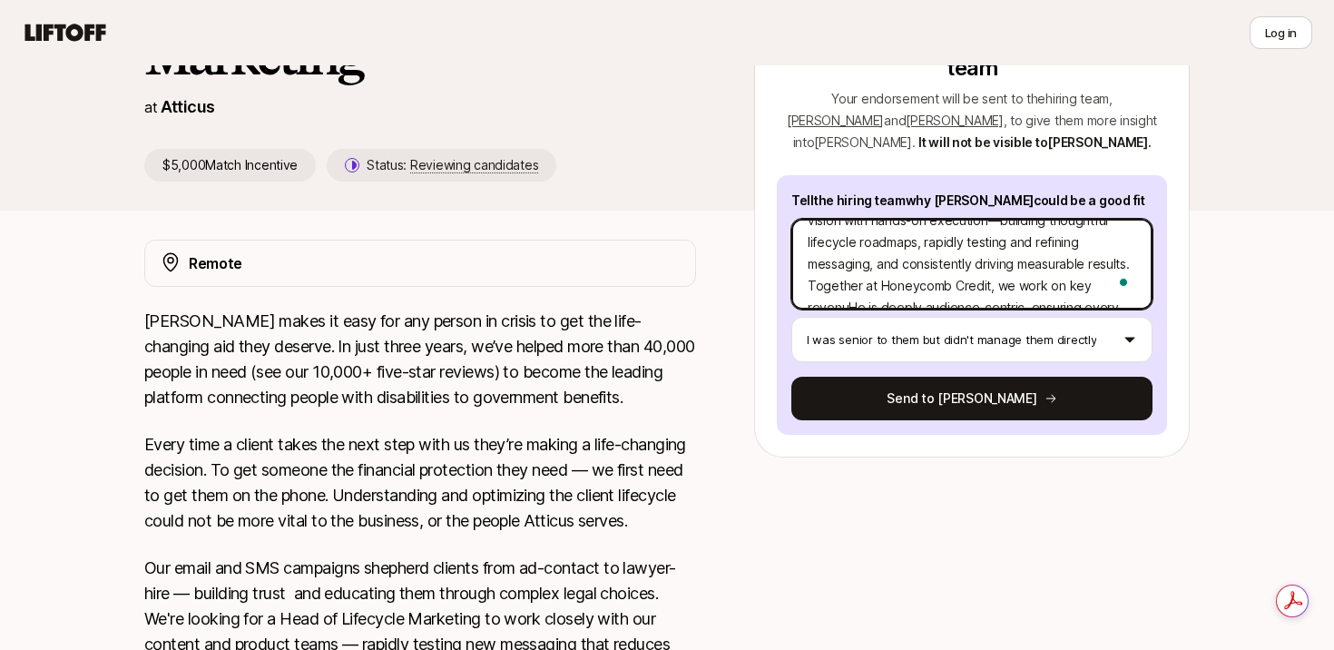
type textarea "I wholeheartedly recommend [PERSON_NAME] for the Head of Lifecycle Marketing ro…"
type textarea "x"
type textarea "I wholeheartedly recommend [PERSON_NAME] for the Head of Lifecycle Marketing ro…"
type textarea "x"
type textarea "I wholeheartedly recommend [PERSON_NAME] for the Head of Lifecycle Marketing ro…"
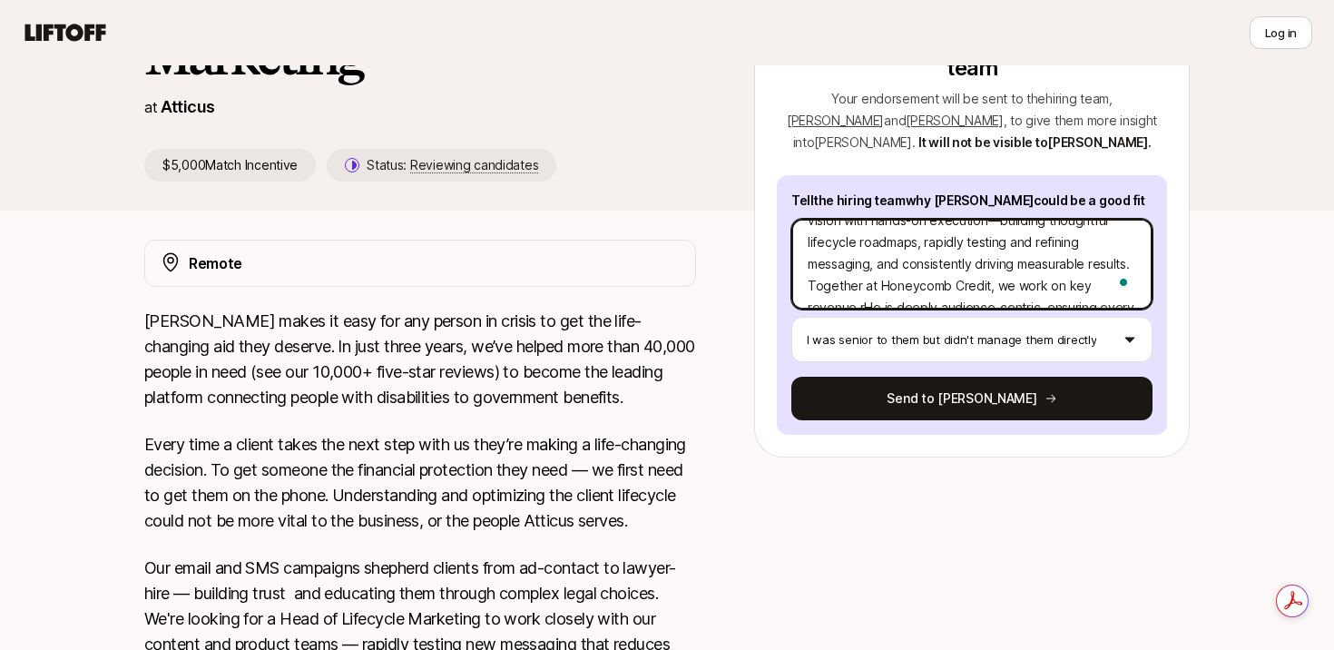
type textarea "x"
type textarea "I wholeheartedly recommend [PERSON_NAME] for the Head of Lifecycle Marketing ro…"
type textarea "x"
type textarea "I wholeheartedly recommend [PERSON_NAME] for the Head of Lifecycle Marketing ro…"
type textarea "x"
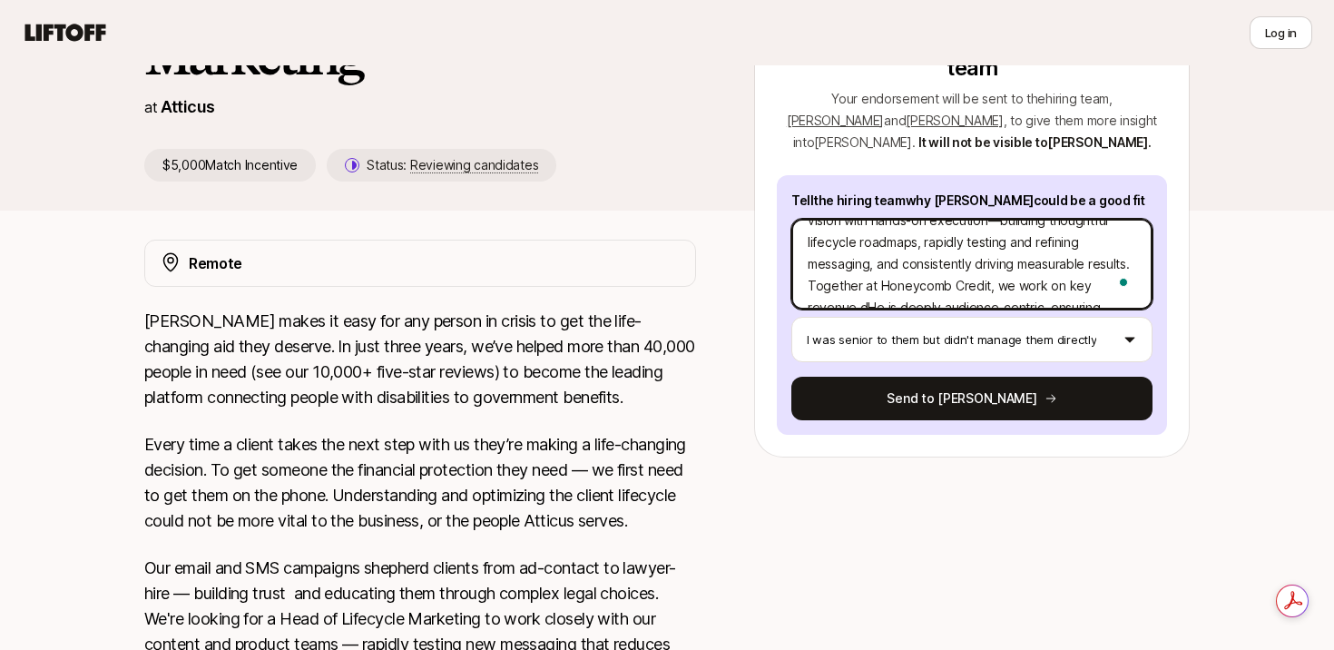
type textarea "I wholeheartedly recommend [PERSON_NAME] for the Head of Lifecycle Marketing ro…"
type textarea "x"
type textarea "I wholeheartedly recommend [PERSON_NAME] for the Head of Lifecycle Marketing ro…"
type textarea "x"
type textarea "I wholeheartedly recommend [PERSON_NAME] for the Head of Lifecycle Marketing ro…"
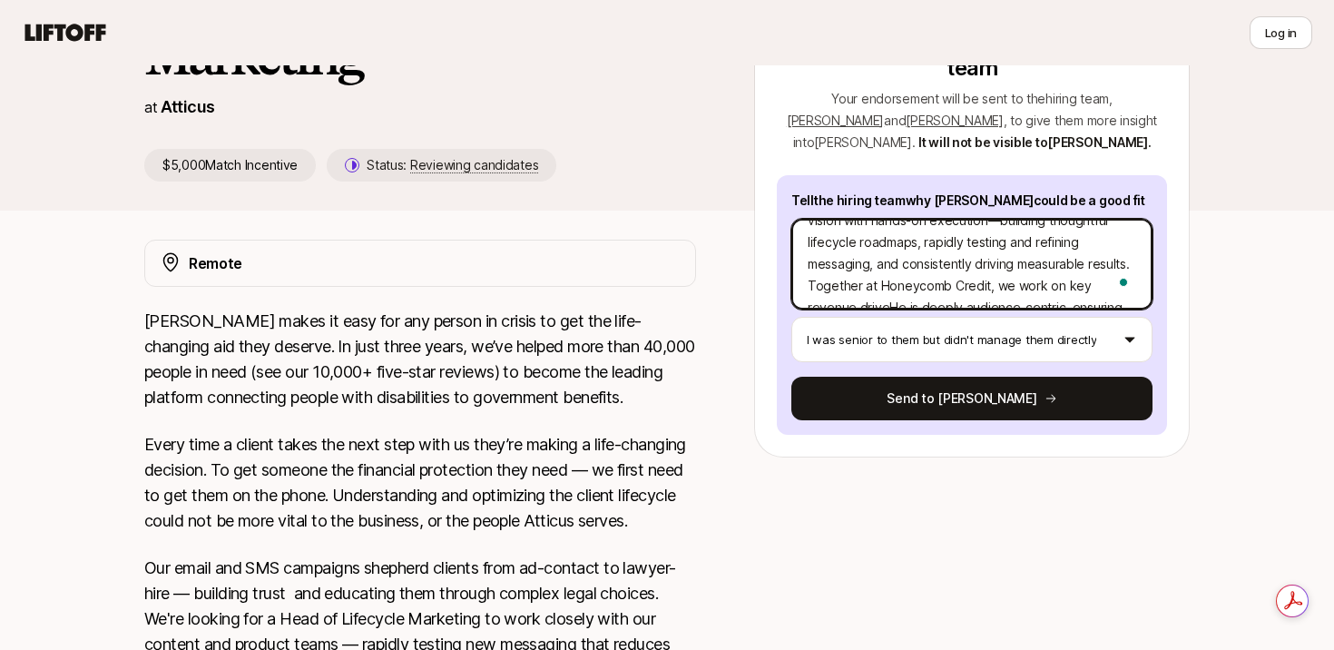
type textarea "x"
type textarea "I wholeheartedly recommend [PERSON_NAME] for the Head of Lifecycle Marketing ro…"
type textarea "x"
type textarea "I wholeheartedly recommend [PERSON_NAME] for the Head of Lifecycle Marketing ro…"
type textarea "x"
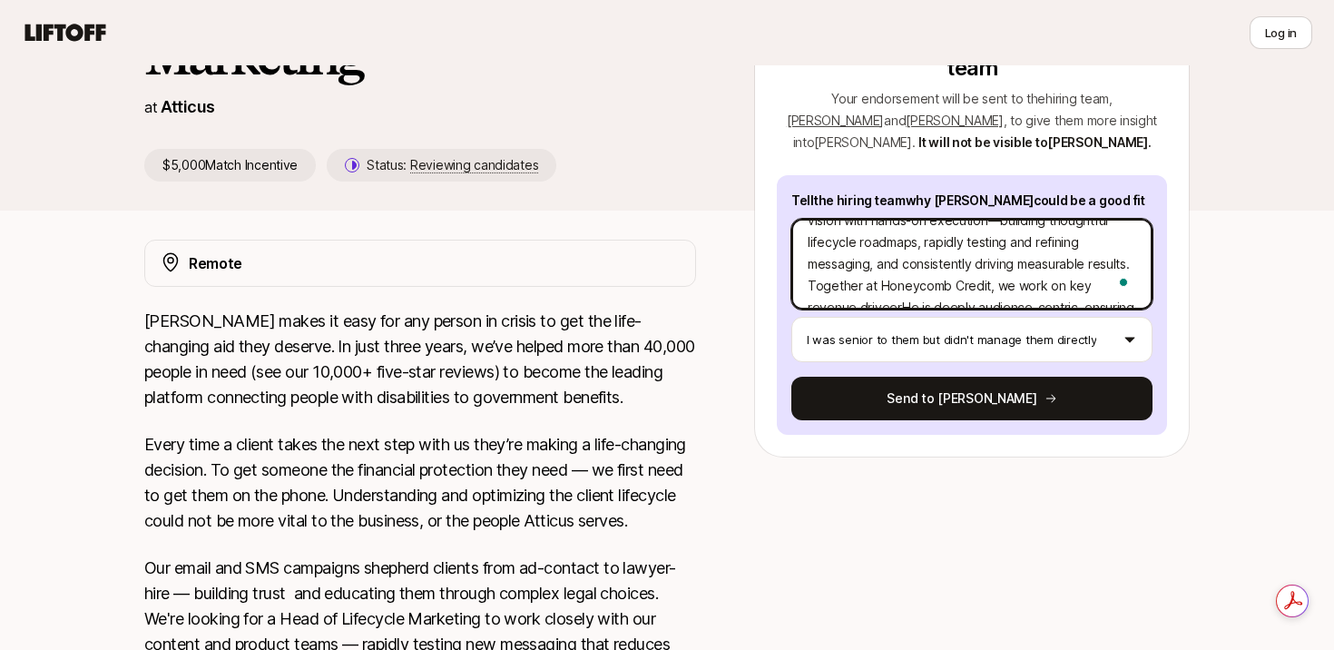
type textarea "I wholeheartedly recommend [PERSON_NAME] for the Head of Lifecycle Marketing ro…"
type textarea "x"
type textarea "I wholeheartedly recommend [PERSON_NAME] for the Head of Lifecycle Marketing ro…"
type textarea "x"
type textarea "I wholeheartedly recommend [PERSON_NAME] for the Head of Lifecycle Marketing ro…"
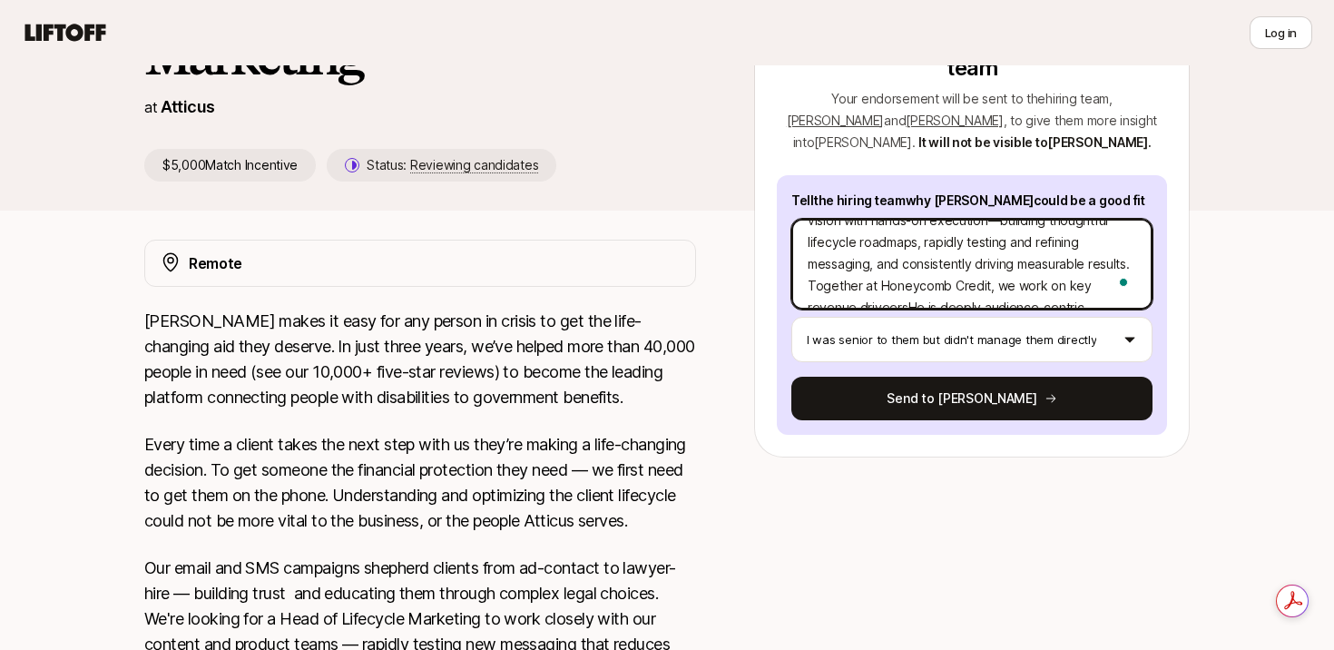
type textarea "x"
type textarea "I wholeheartedly recommend [PERSON_NAME] for the Head of Lifecycle Marketing ro…"
type textarea "x"
type textarea "I wholeheartedly recommend [PERSON_NAME] for the Head of Lifecycle Marketing ro…"
type textarea "x"
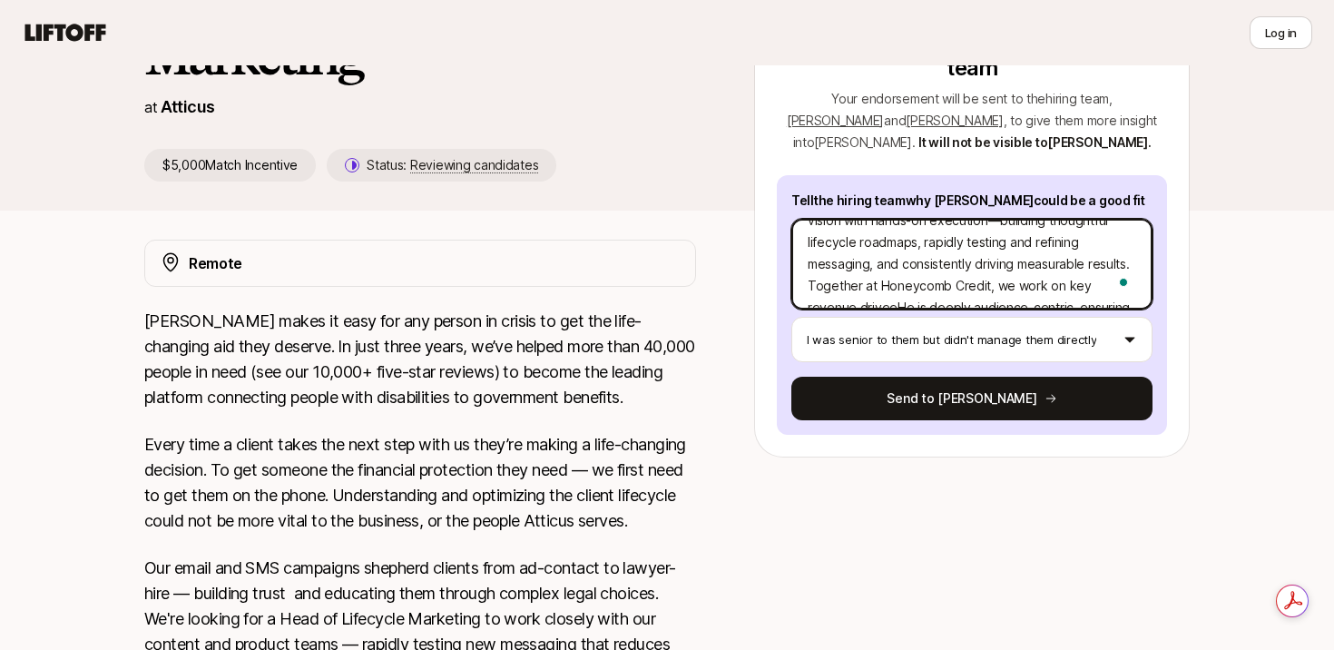
type textarea "I wholeheartedly recommend [PERSON_NAME] for the Head of Lifecycle Marketing ro…"
type textarea "x"
type textarea "I wholeheartedly recommend [PERSON_NAME] for the Head of Lifecycle Marketing ro…"
type textarea "x"
type textarea "I wholeheartedly recommend [PERSON_NAME] for the Head of Lifecycle Marketing ro…"
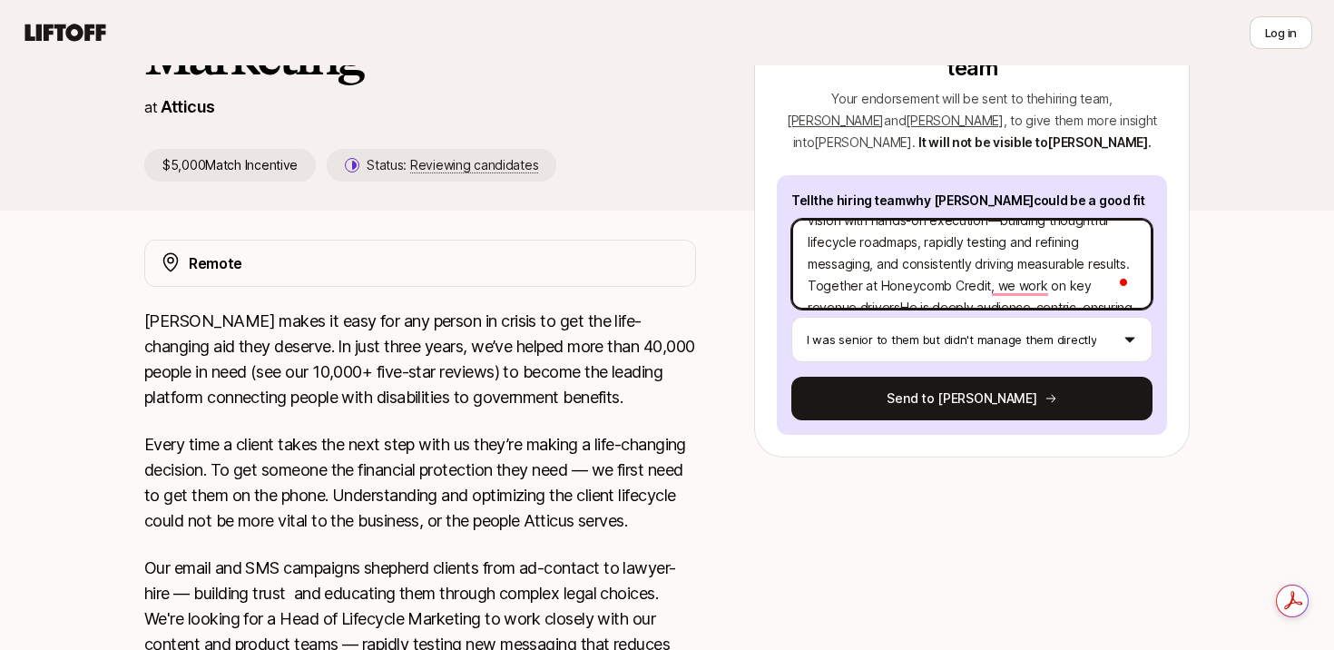
type textarea "x"
type textarea "I wholeheartedly recommend [PERSON_NAME] for the Head of Lifecycle Marketing ro…"
type textarea "x"
type textarea "I wholeheartedly recommend [PERSON_NAME] for the Head of Lifecycle Marketing ro…"
type textarea "x"
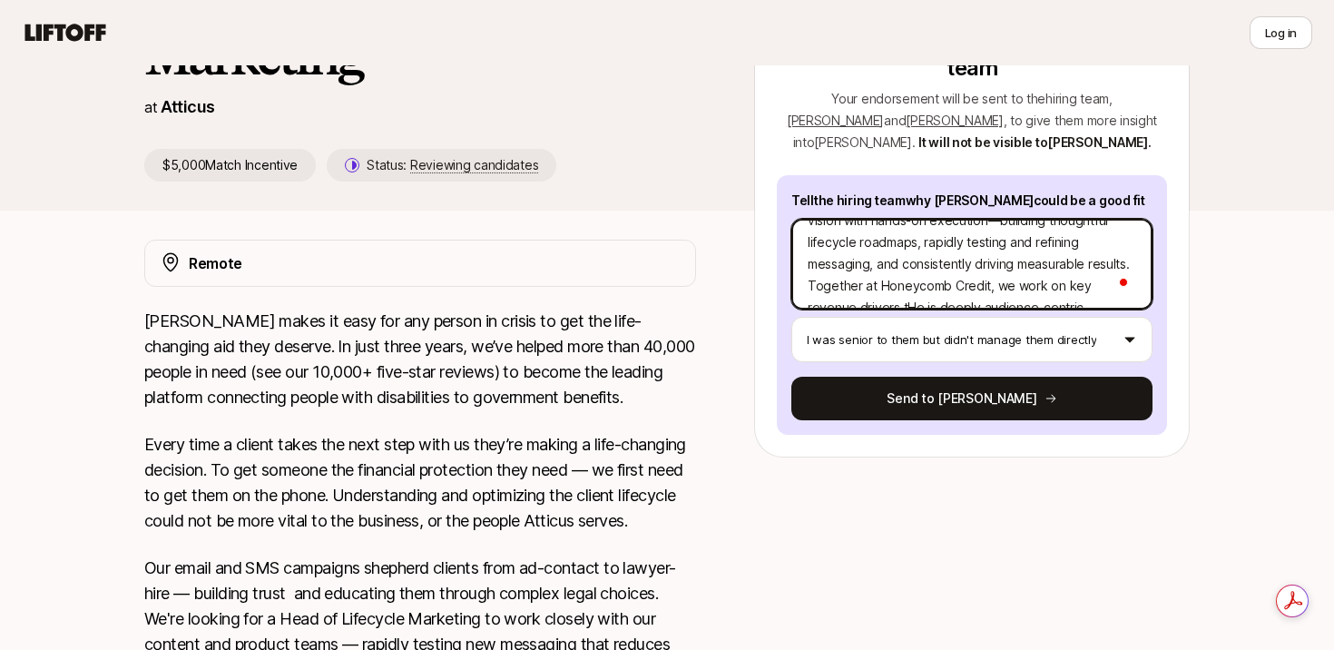
type textarea "I wholeheartedly recommend [PERSON_NAME] for the Head of Lifecycle Marketing ro…"
type textarea "x"
type textarea "I wholeheartedly recommend [PERSON_NAME] for the Head of Lifecycle Marketing ro…"
type textarea "x"
type textarea "I wholeheartedly recommend [PERSON_NAME] for the Head of Lifecycle Marketing ro…"
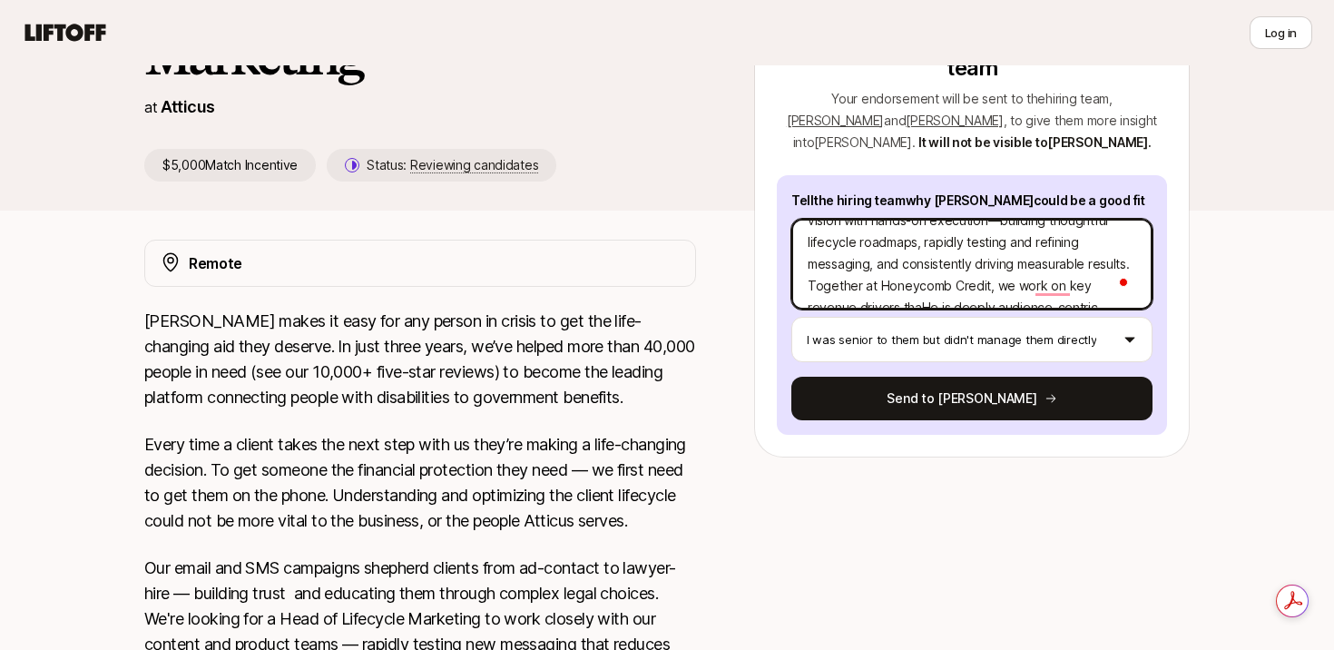
type textarea "x"
type textarea "I wholeheartedly recommend [PERSON_NAME] for the Head of Lifecycle Marketing ro…"
type textarea "x"
type textarea "I wholeheartedly recommend [PERSON_NAME] for the Head of Lifecycle Marketing ro…"
type textarea "x"
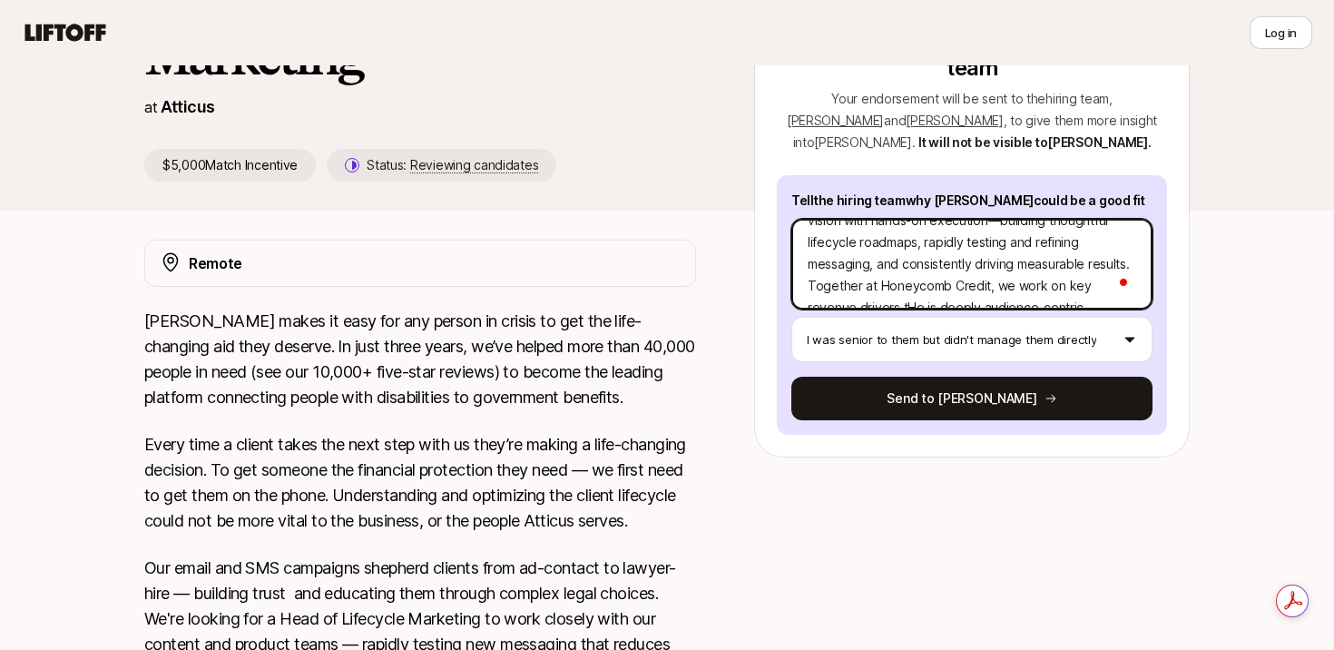
type textarea "I wholeheartedly recommend [PERSON_NAME] for the Head of Lifecycle Marketing ro…"
type textarea "x"
type textarea "I wholeheartedly recommend [PERSON_NAME] for the Head of Lifecycle Marketing ro…"
type textarea "x"
type textarea "I wholeheartedly recommend [PERSON_NAME] for the Head of Lifecycle Marketing ro…"
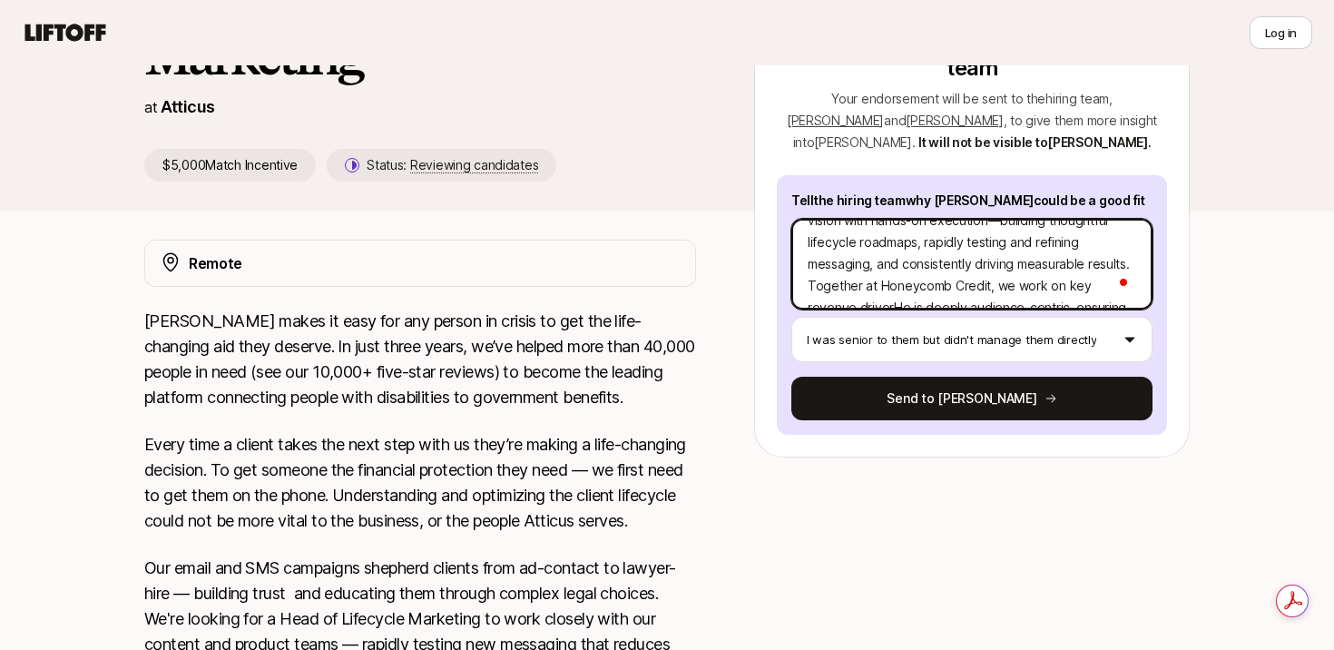
type textarea "x"
type textarea "I wholeheartedly recommend [PERSON_NAME] for the Head of Lifecycle Marketing ro…"
type textarea "x"
type textarea "I wholeheartedly recommend [PERSON_NAME] for the Head of Lifecycle Marketing ro…"
type textarea "x"
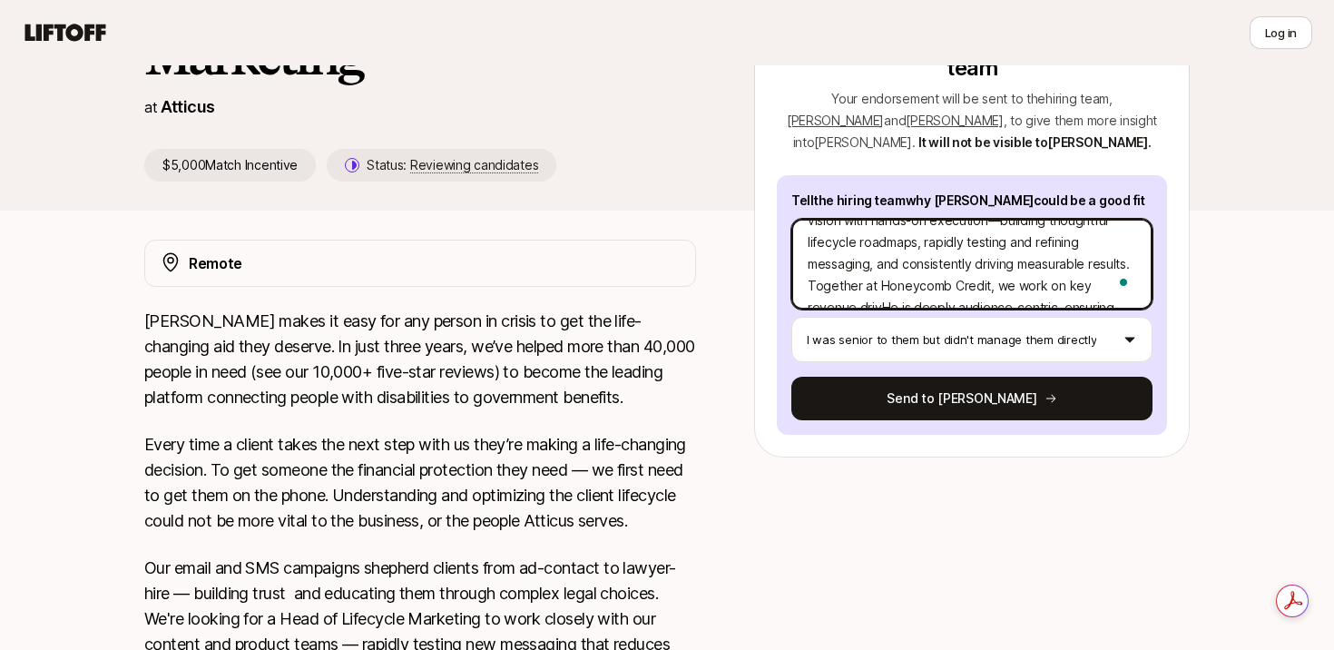
type textarea "I wholeheartedly recommend [PERSON_NAME] for the Head of Lifecycle Marketing ro…"
type textarea "x"
type textarea "I wholeheartedly recommend [PERSON_NAME] for the Head of Lifecycle Marketing ro…"
type textarea "x"
type textarea "I wholeheartedly recommend [PERSON_NAME] for the Head of Lifecycle Marketing ro…"
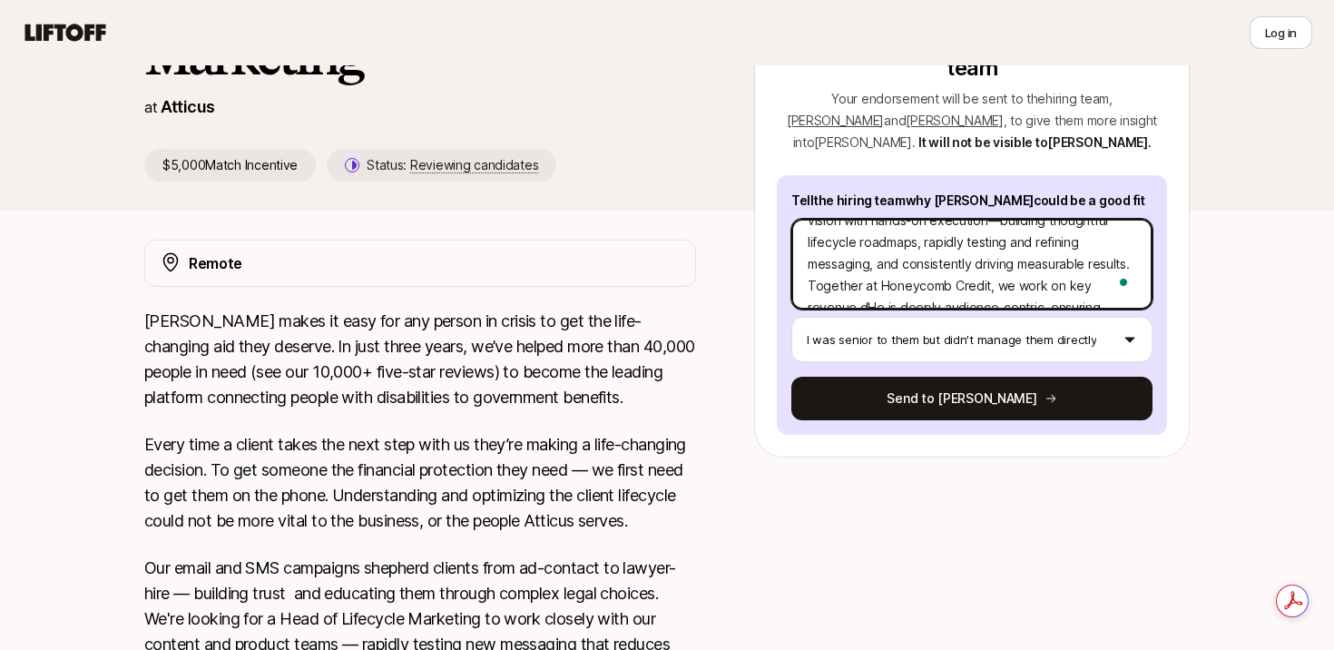
type textarea "x"
type textarea "I wholeheartedly recommend [PERSON_NAME] for the Head of Lifecycle Marketing ro…"
type textarea "x"
type textarea "I wholeheartedly recommend [PERSON_NAME] for the Head of Lifecycle Marketing ro…"
type textarea "x"
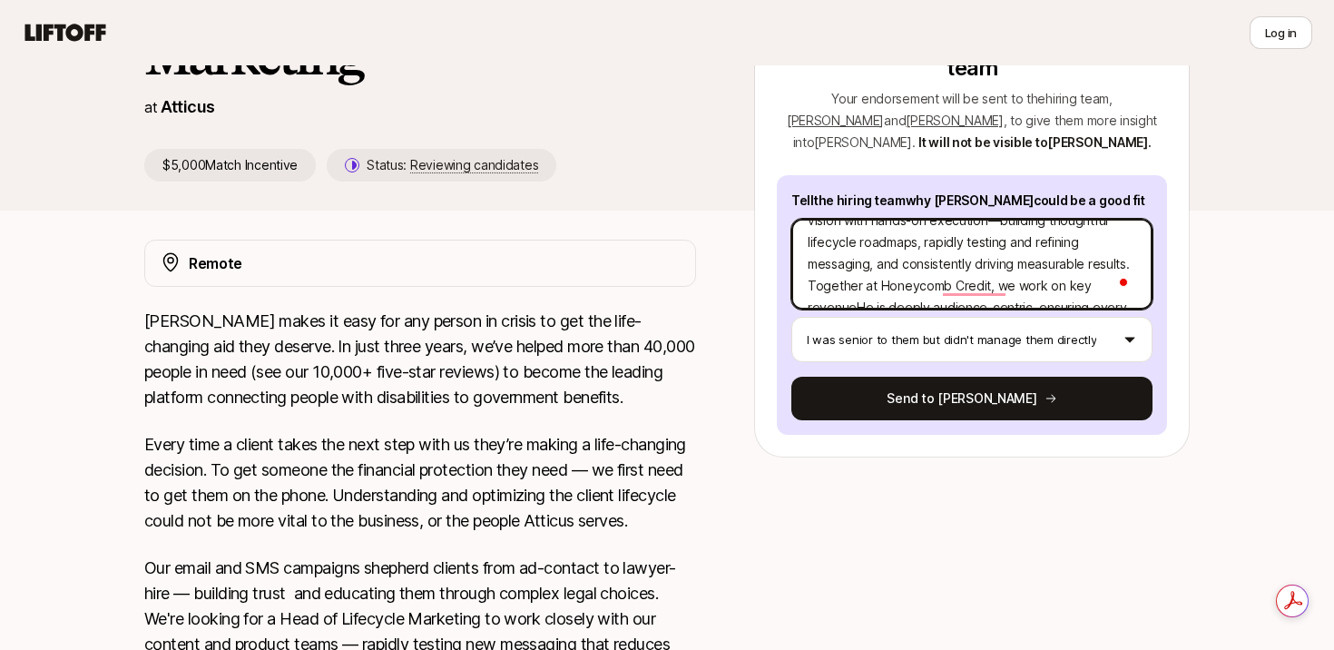
type textarea "I wholeheartedly recommend [PERSON_NAME] for the Head of Lifecycle Marketing ro…"
type textarea "x"
type textarea "I wholeheartedly recommend [PERSON_NAME] for the Head of Lifecycle Marketing ro…"
type textarea "x"
type textarea "I wholeheartedly recommend [PERSON_NAME] for the Head of Lifecycle Marketing ro…"
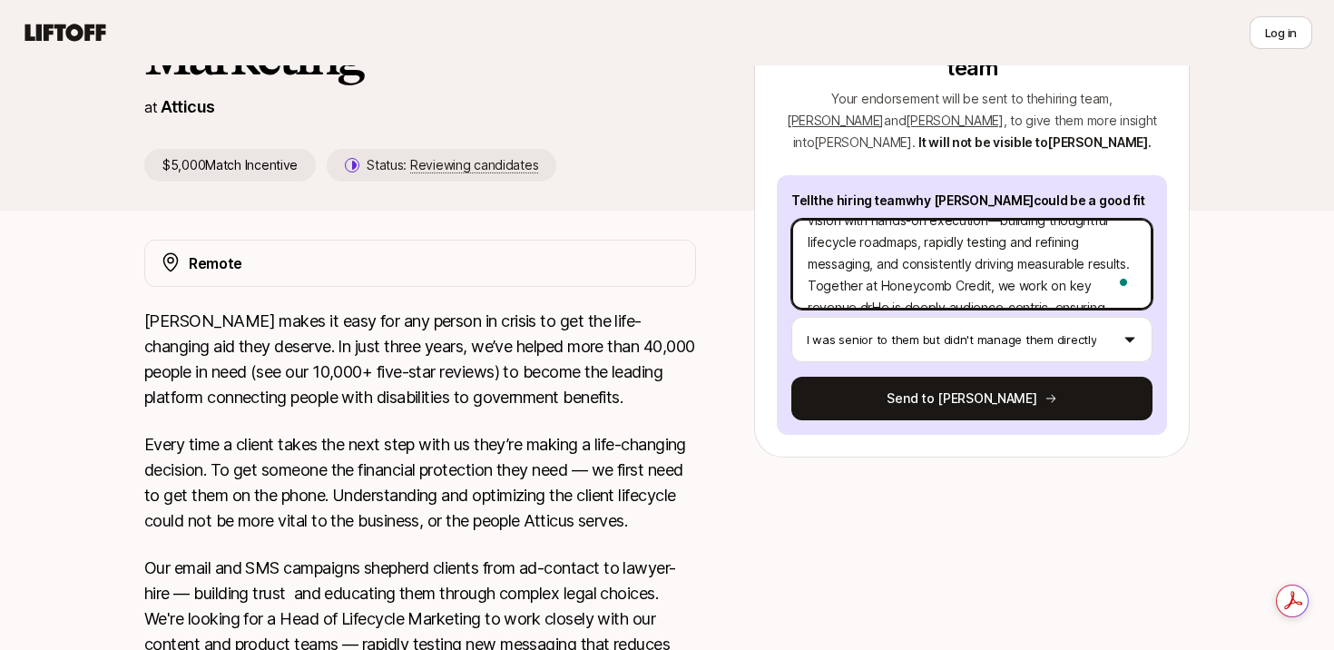
type textarea "x"
type textarea "I wholeheartedly recommend [PERSON_NAME] for the Head of Lifecycle Marketing ro…"
type textarea "x"
type textarea "I wholeheartedly recommend [PERSON_NAME] for the Head of Lifecycle Marketing ro…"
type textarea "x"
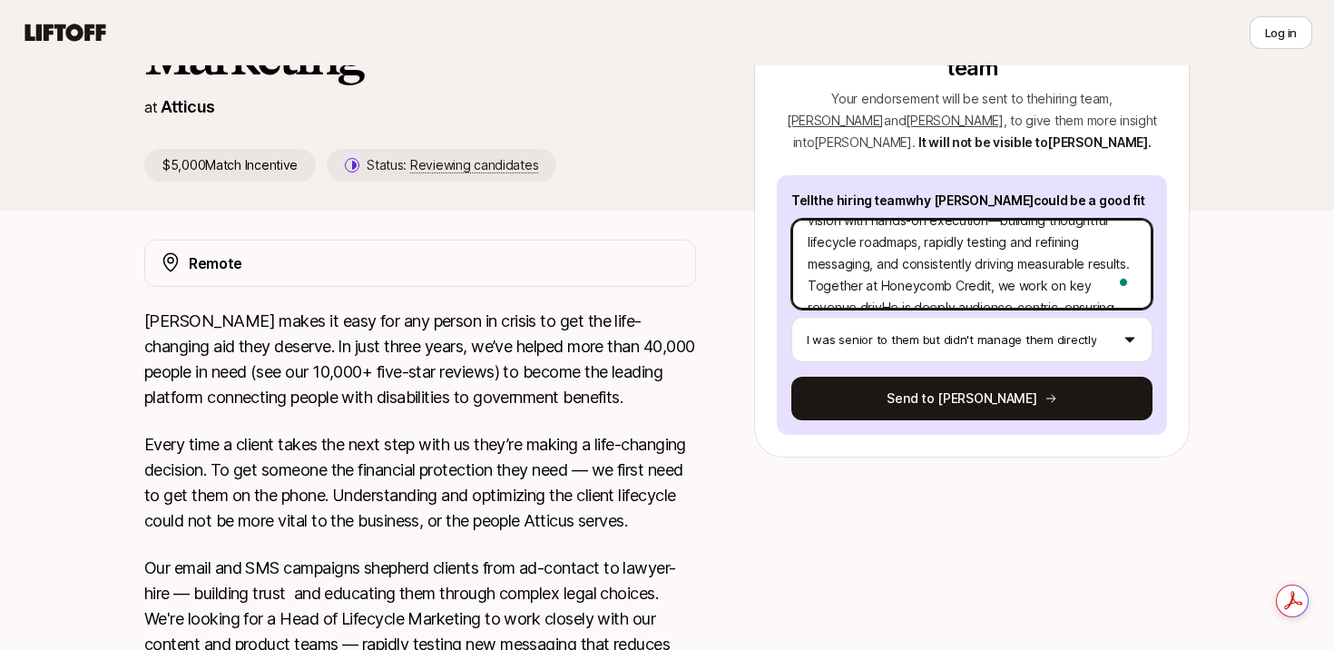
type textarea "I wholeheartedly recommend [PERSON_NAME] for the Head of Lifecycle Marketing ro…"
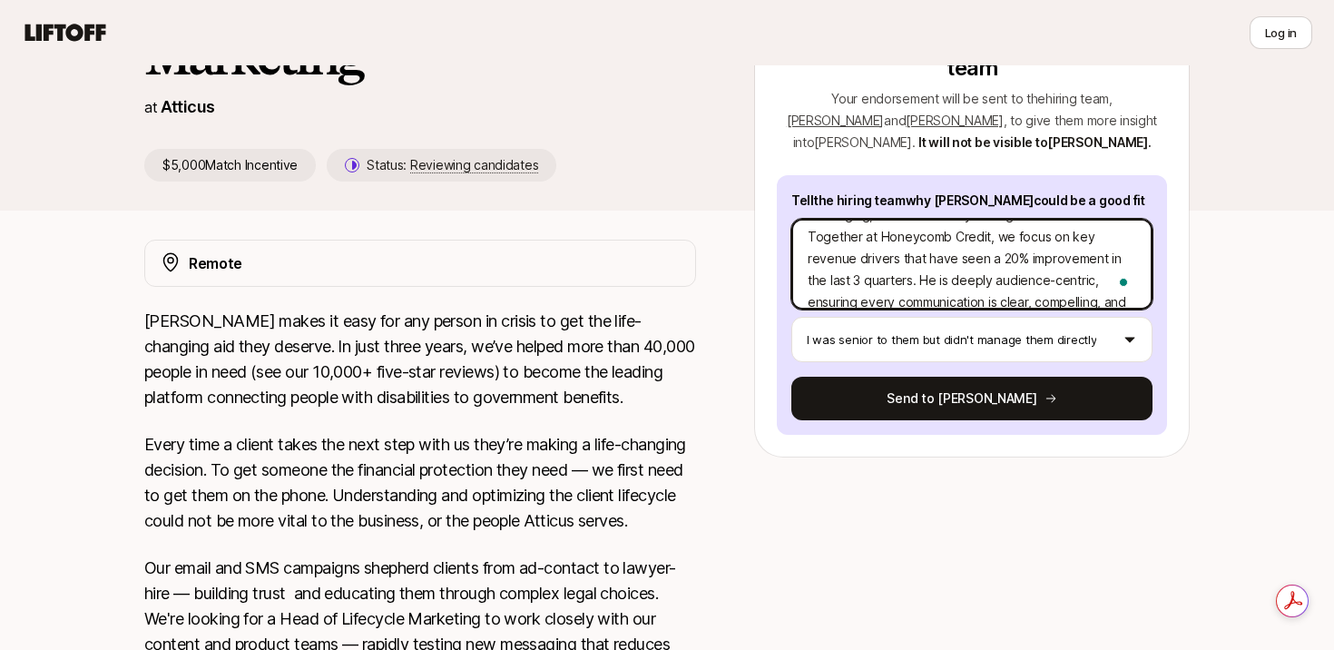
scroll to position [142, 0]
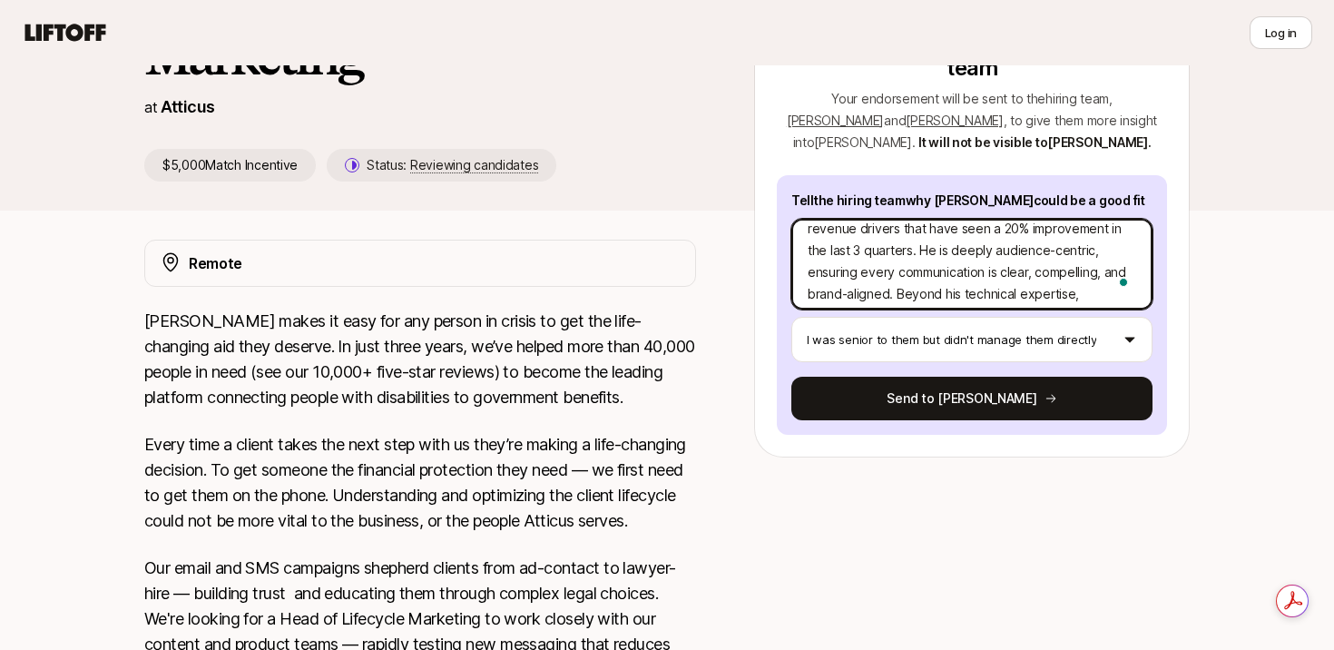
click at [1143, 223] on textarea "I wholeheartedly recommend [PERSON_NAME] for the Head of Lifecycle Marketing ro…" at bounding box center [971, 264] width 361 height 91
drag, startPoint x: 981, startPoint y: 247, endPoint x: 903, endPoint y: 246, distance: 78.1
click at [903, 246] on textarea "I wholeheartedly recommend [PERSON_NAME] for the Head of Lifecycle Marketing ro…" at bounding box center [971, 264] width 361 height 91
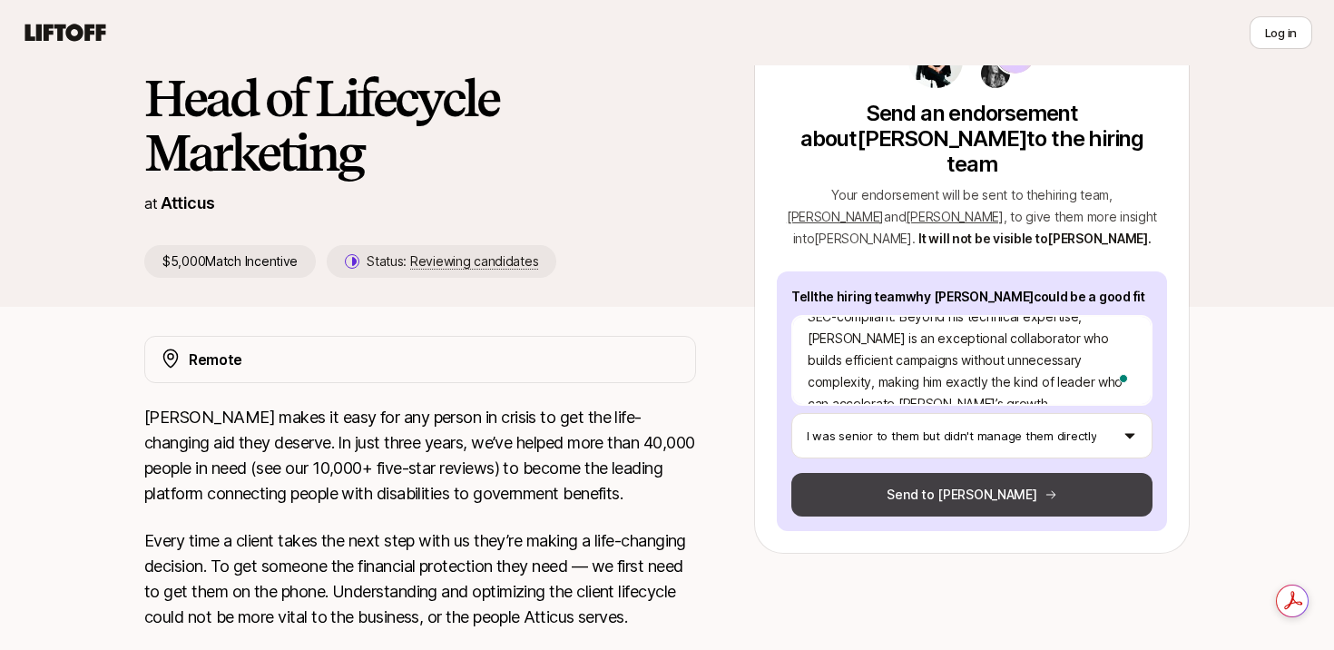
click at [909, 473] on button "Send to [PERSON_NAME]" at bounding box center [971, 495] width 361 height 44
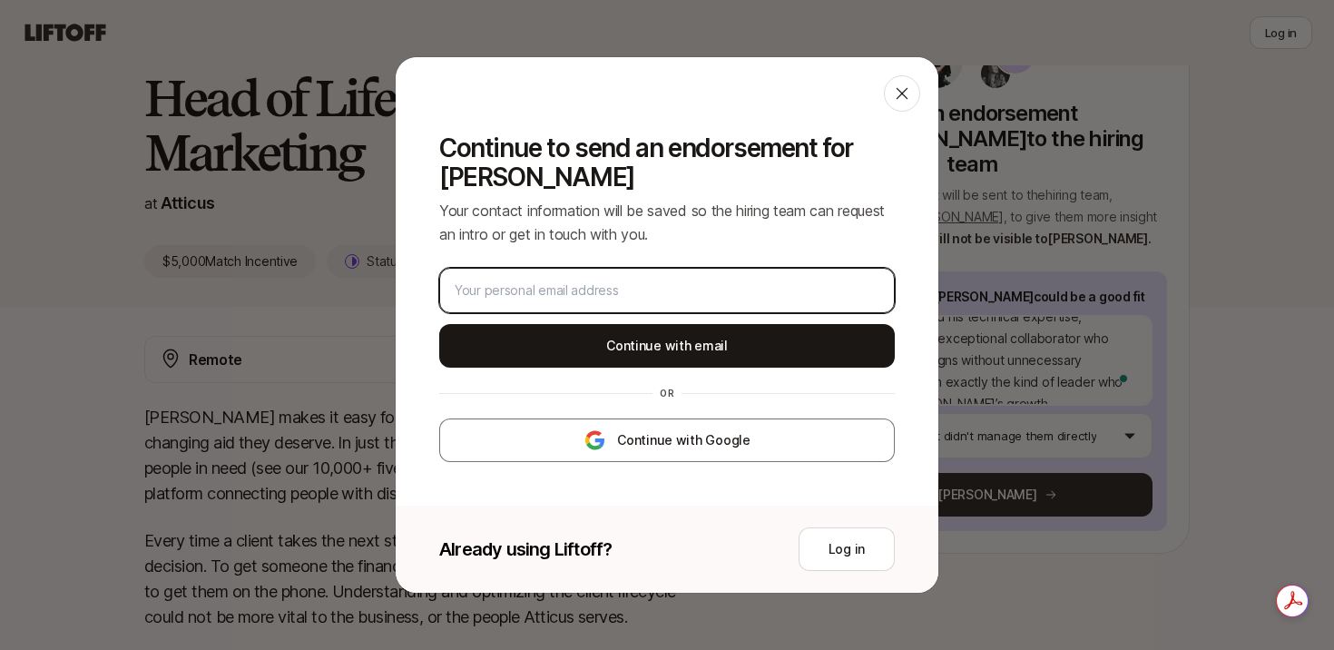
click at [717, 297] on input "email" at bounding box center [663, 291] width 417 height 22
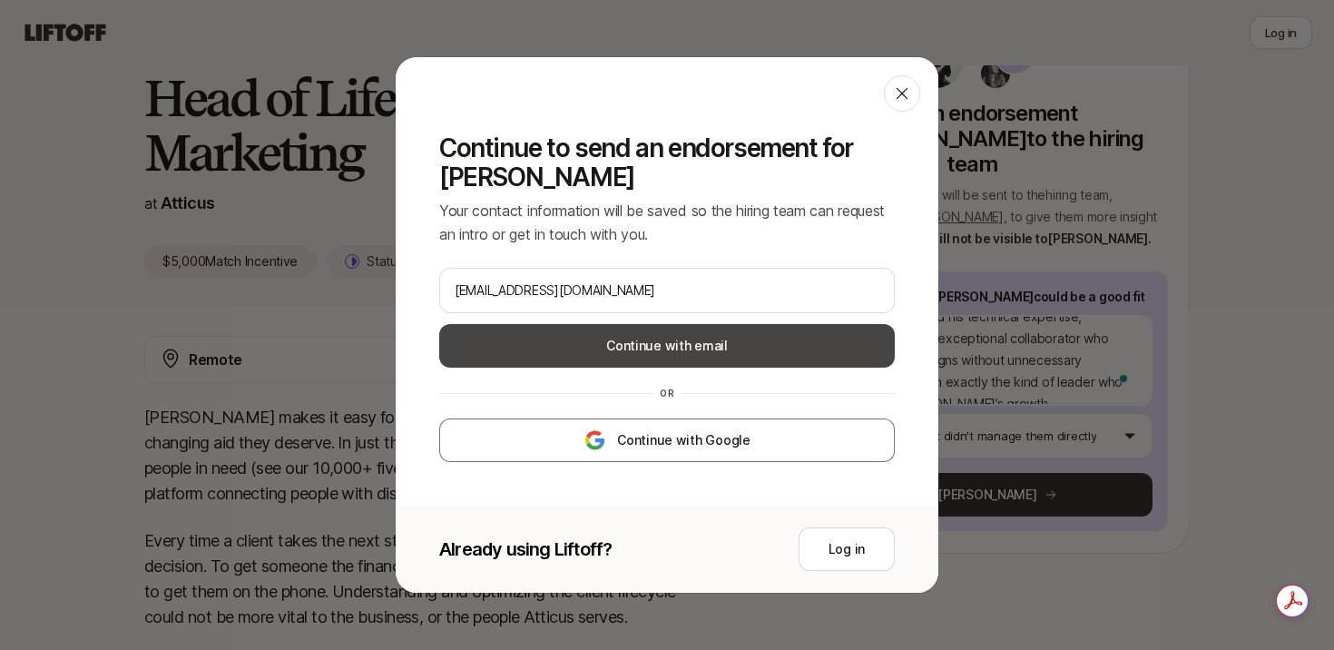
click at [698, 348] on button "Continue with email" at bounding box center [667, 346] width 456 height 44
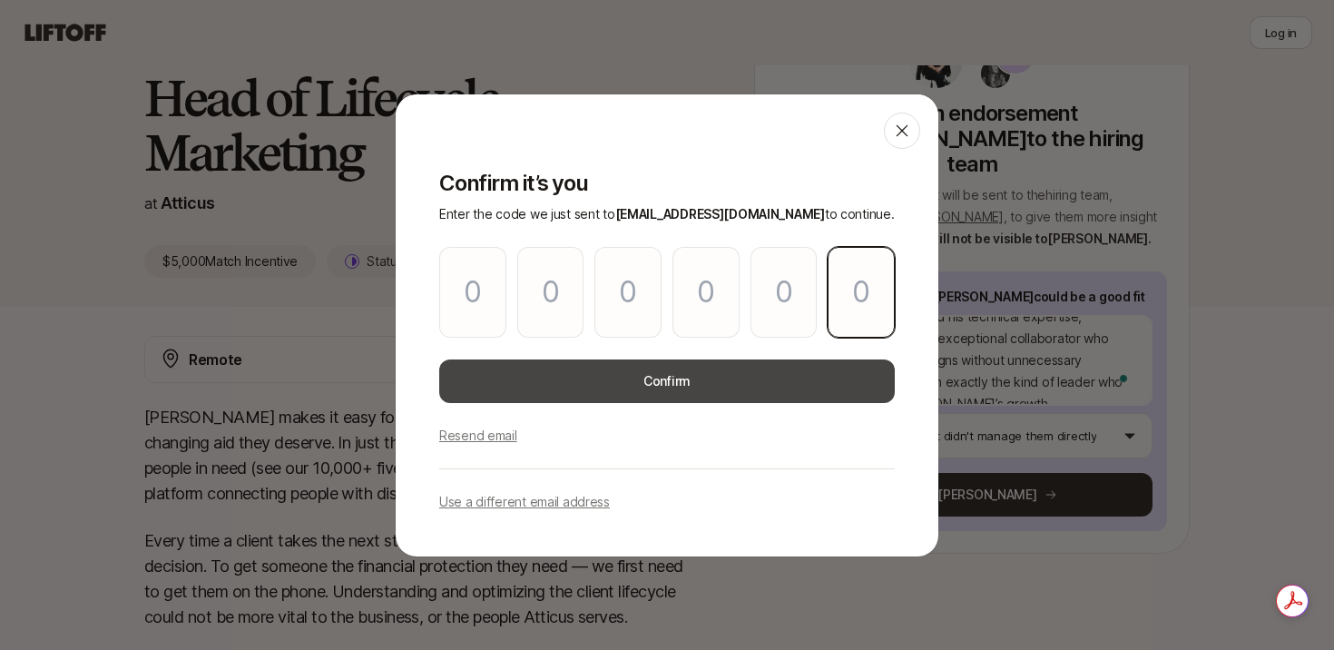
paste input "3"
click at [574, 380] on button "Confirm" at bounding box center [667, 381] width 456 height 44
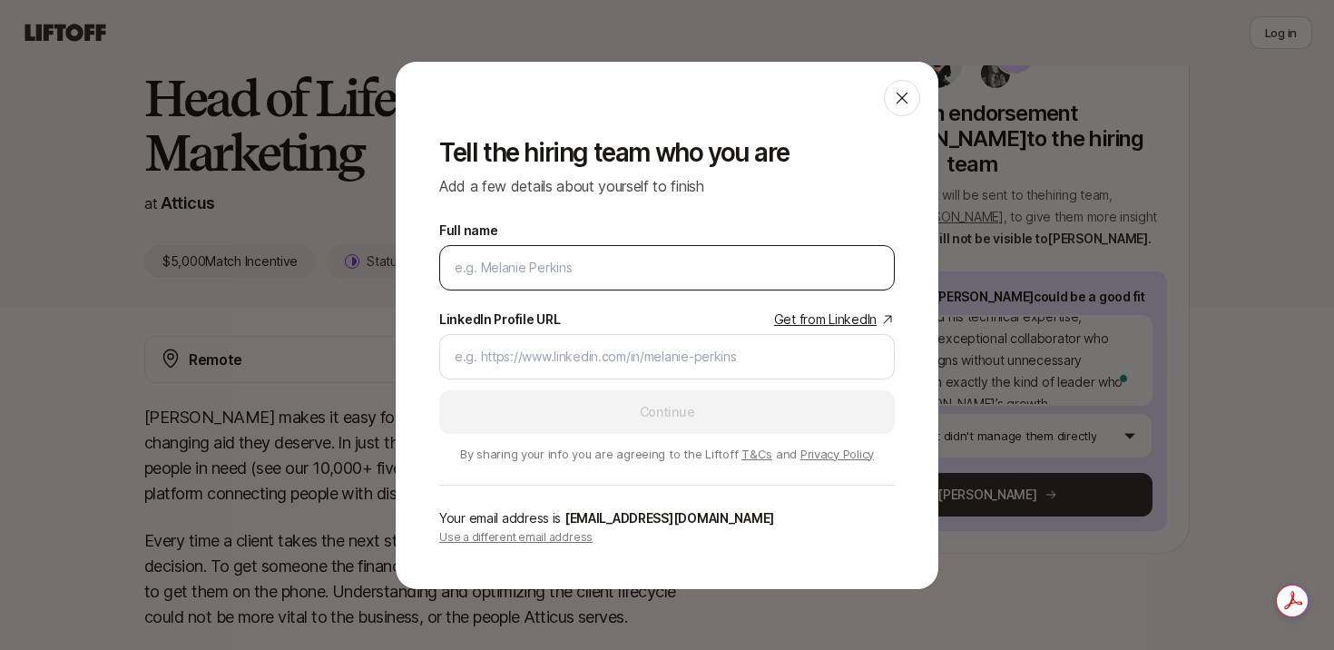
click at [620, 260] on input "Full name" at bounding box center [667, 268] width 425 height 22
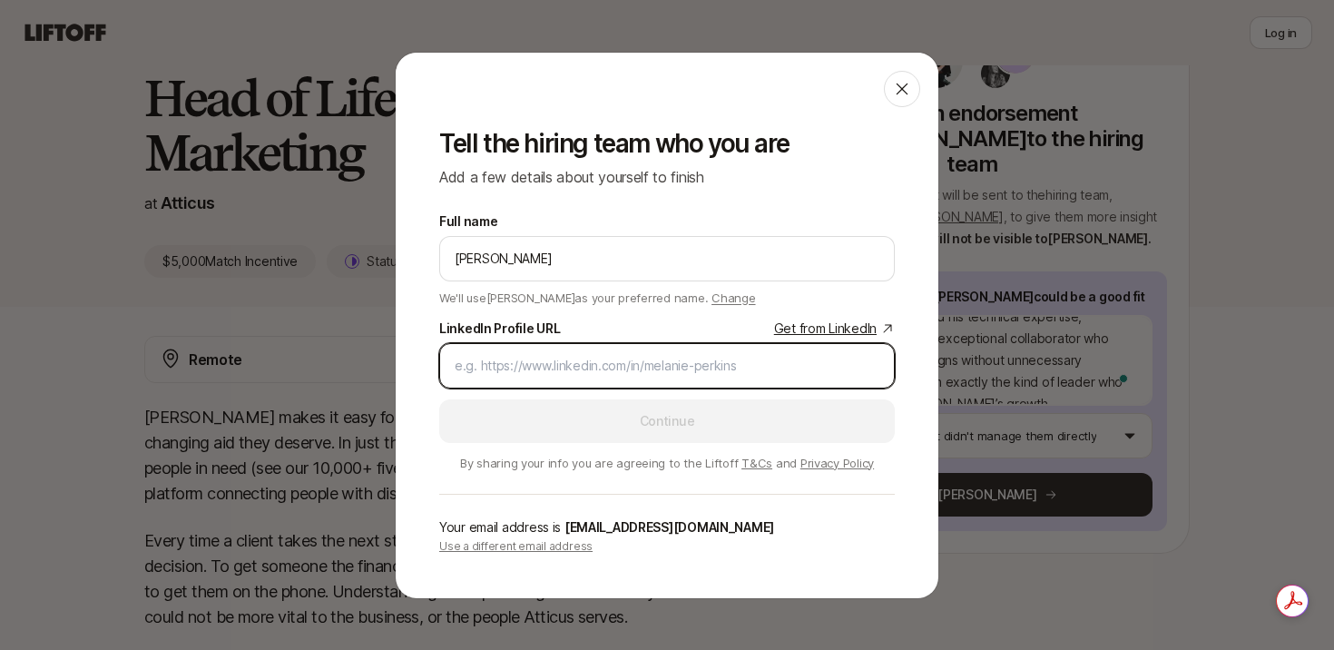
click at [595, 361] on input "LinkedIn Profile URL Get from LinkedIn" at bounding box center [667, 366] width 425 height 22
click at [559, 358] on input "LinkedIn Profile URL Get from LinkedIn" at bounding box center [667, 366] width 425 height 22
paste input "[URL][DOMAIN_NAME]"
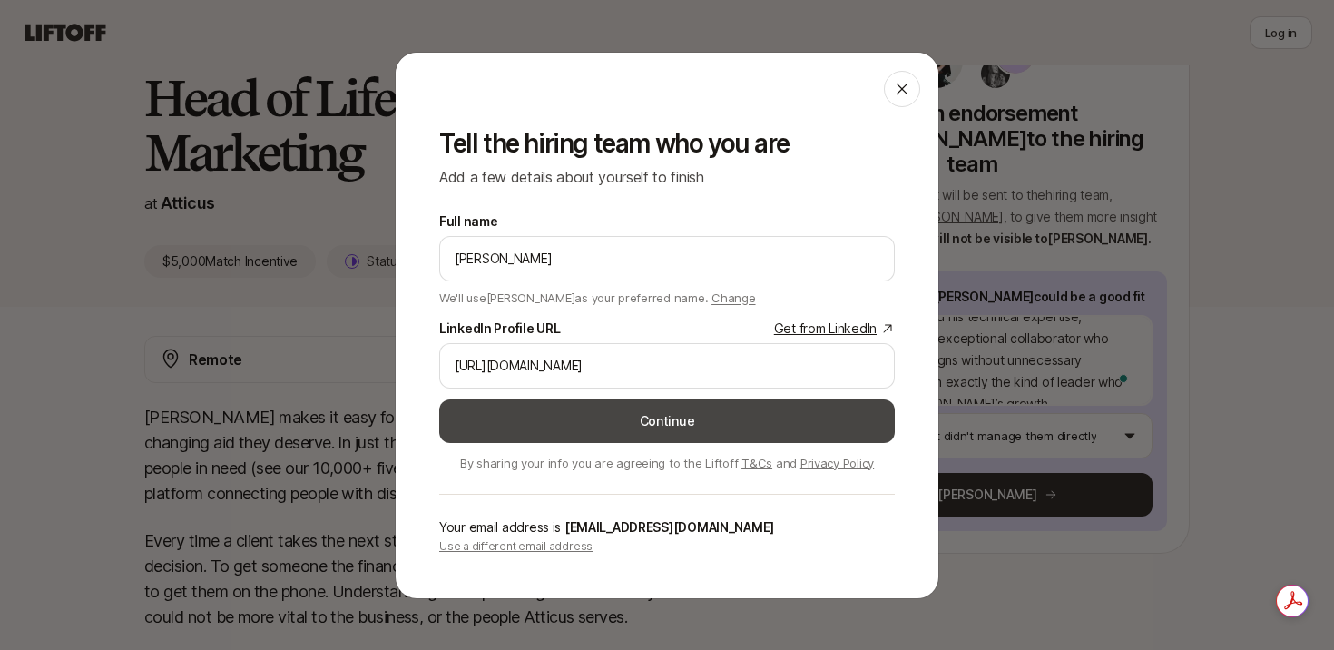
click at [794, 424] on button "Continue" at bounding box center [667, 421] width 456 height 44
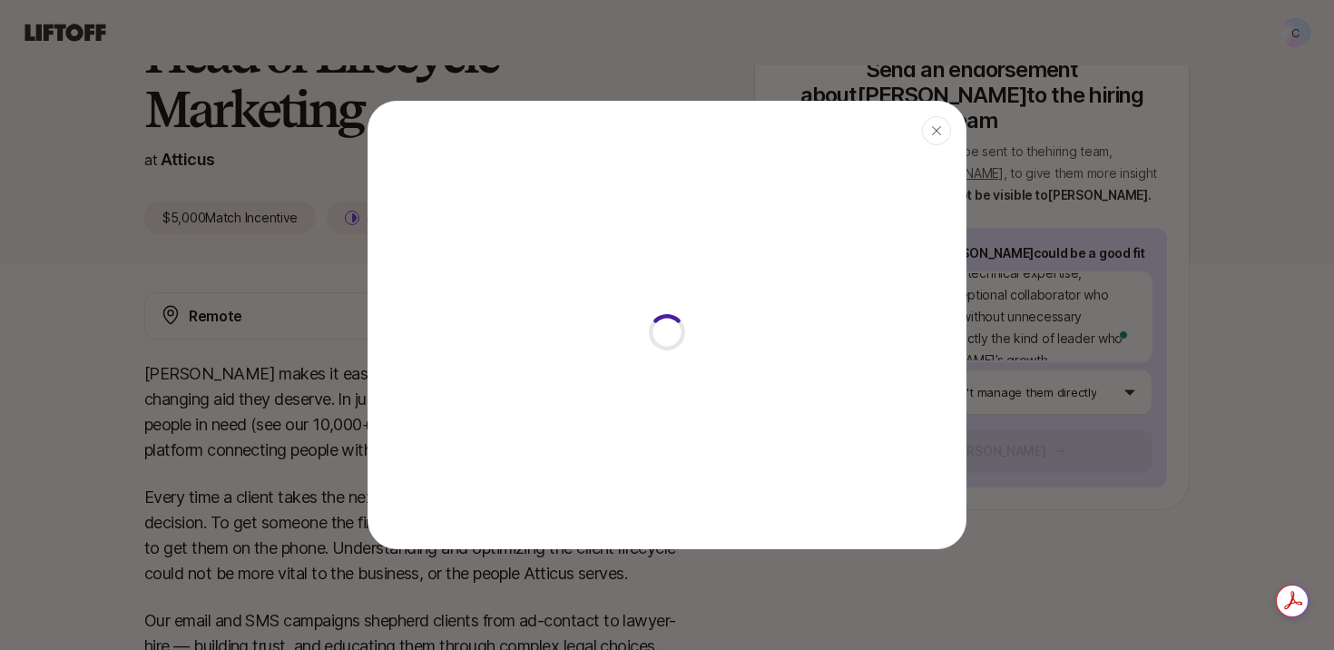
scroll to position [93, 0]
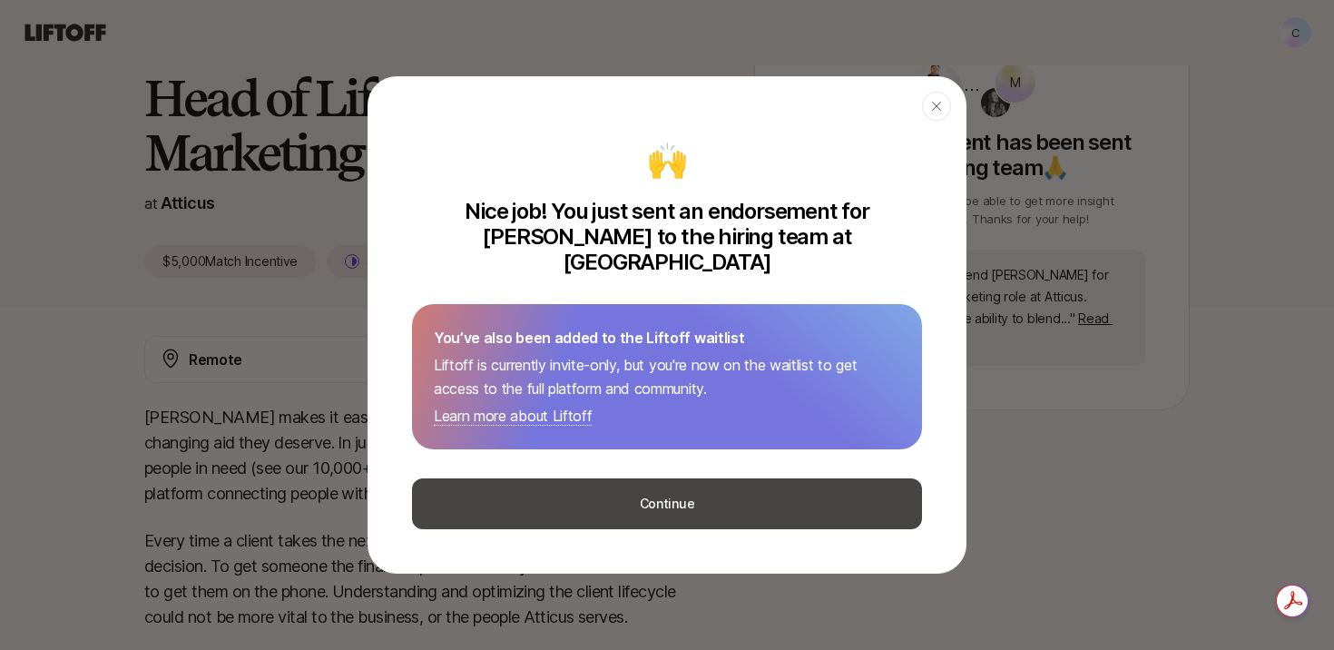
click at [777, 496] on button "Continue" at bounding box center [667, 503] width 510 height 51
